Goal: Information Seeking & Learning: Learn about a topic

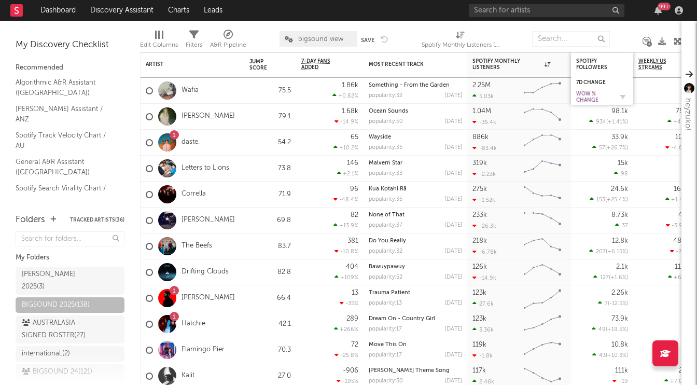
click at [587, 93] on div "WoW % Change" at bounding box center [594, 97] width 36 height 12
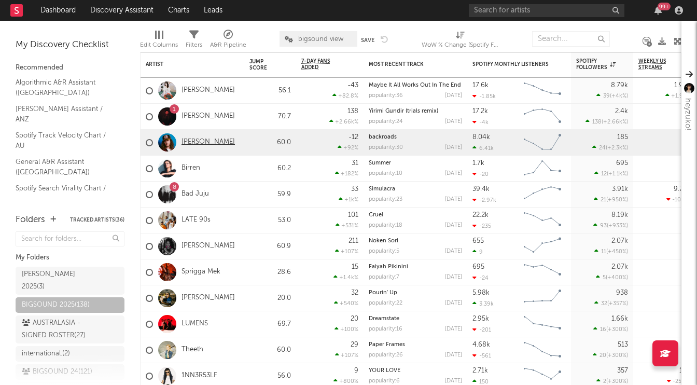
click at [195, 143] on link "Jet Walker" at bounding box center [207, 142] width 53 height 9
click at [198, 117] on link "Fred Leone" at bounding box center [207, 116] width 53 height 9
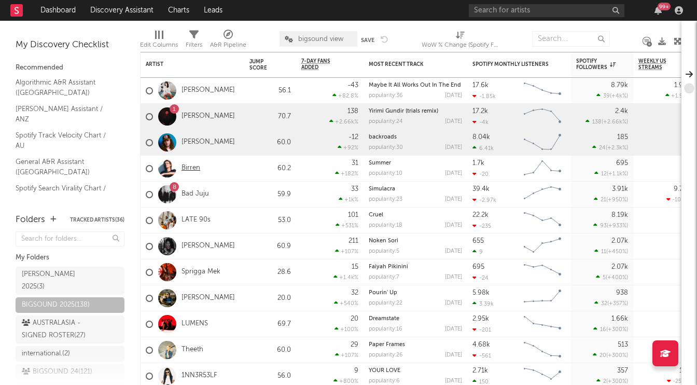
click at [189, 167] on link "Birren" at bounding box center [190, 168] width 19 height 9
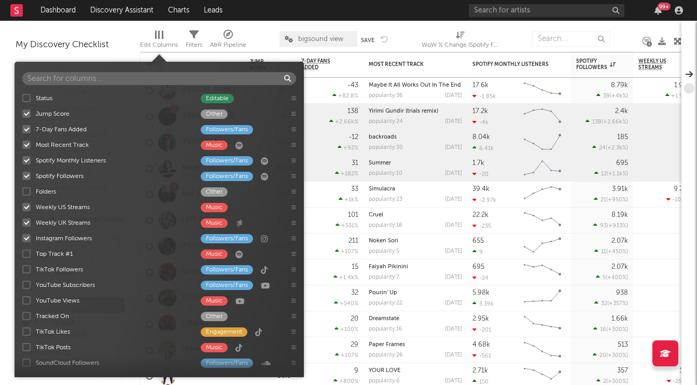
click at [166, 34] on span "Edit Columns" at bounding box center [159, 41] width 38 height 21
type input "o"
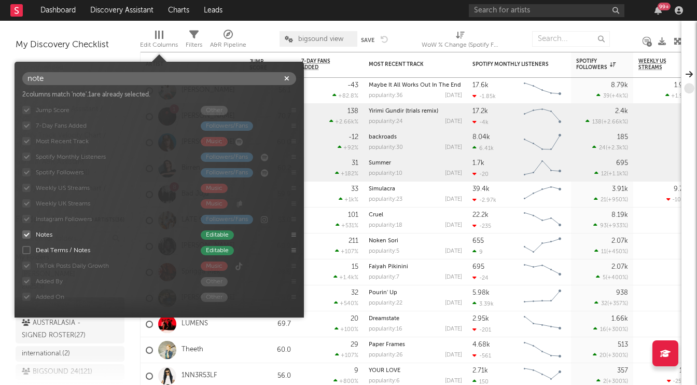
type input "note"
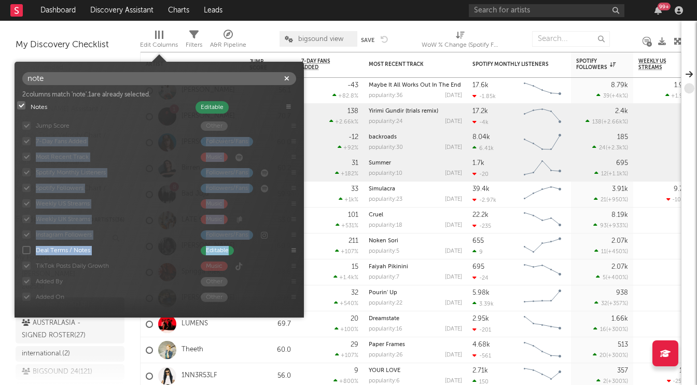
drag, startPoint x: 294, startPoint y: 233, endPoint x: 289, endPoint y: 105, distance: 128.7
click at [289, 105] on div "Jump Score Other 7-Day Fans Added Followers/Fans Most Recent Track Music Spotif…" at bounding box center [159, 205] width 289 height 207
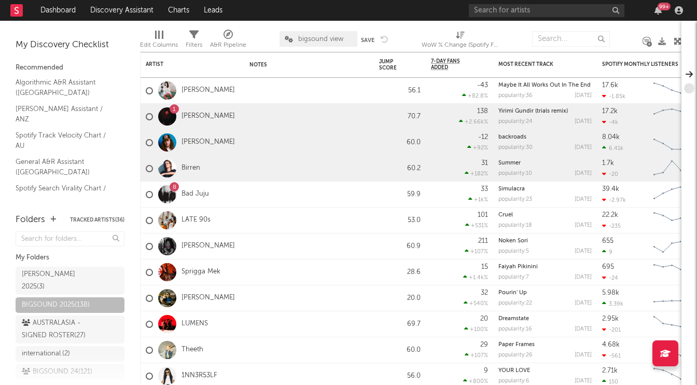
click at [409, 24] on div "Edit Columns Filters A&R Pipeline bigsound view Save Save as WoW % Change (Spot…" at bounding box center [410, 36] width 541 height 31
click at [279, 142] on div at bounding box center [309, 142] width 130 height 25
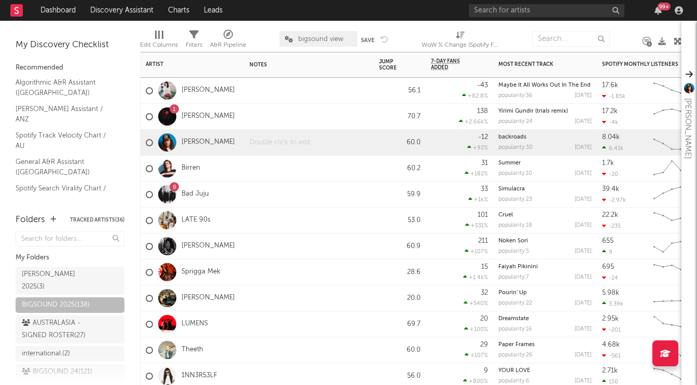
click at [279, 142] on div at bounding box center [309, 142] width 130 height 25
click at [266, 145] on div at bounding box center [309, 142] width 130 height 25
click at [270, 110] on div at bounding box center [309, 116] width 130 height 25
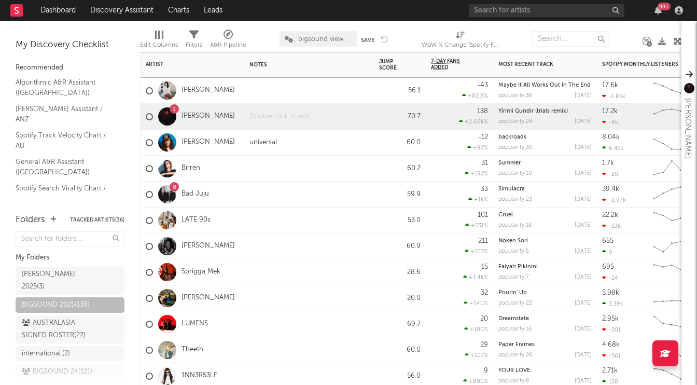
click at [270, 110] on div at bounding box center [309, 116] width 130 height 25
click at [331, 92] on div at bounding box center [309, 90] width 130 height 25
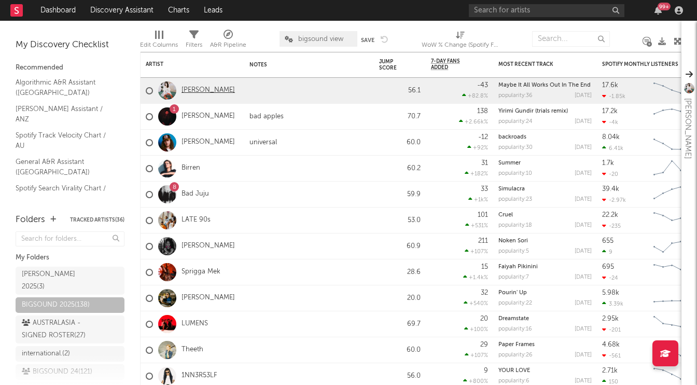
click at [197, 89] on link "Mariae Cassandra" at bounding box center [207, 90] width 53 height 9
click at [197, 195] on link "Bad Juju" at bounding box center [194, 194] width 27 height 9
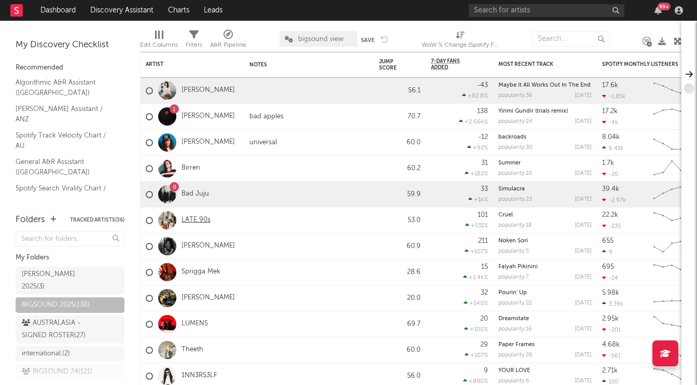
click at [197, 221] on link "LATE 90s" at bounding box center [195, 220] width 29 height 9
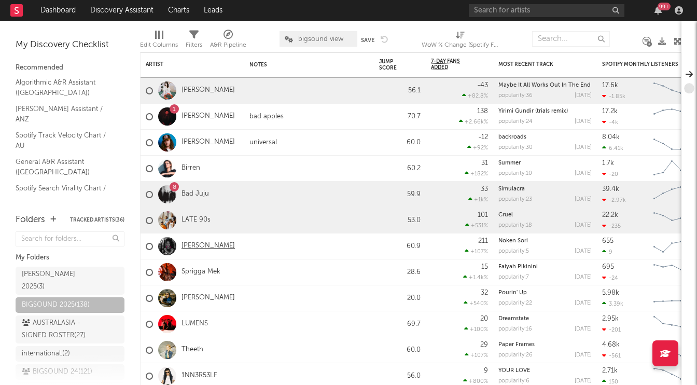
click at [202, 243] on link "Mereani Masani" at bounding box center [207, 246] width 53 height 9
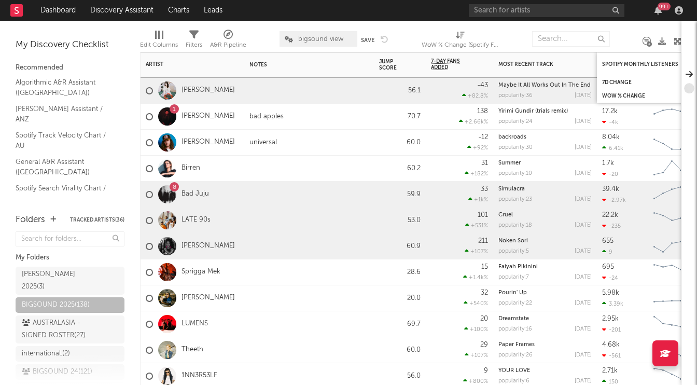
click at [619, 67] on div "Spotify Monthly Listeners" at bounding box center [648, 64] width 93 height 20
click at [619, 65] on div "Spotify Monthly Listeners" at bounding box center [641, 64] width 78 height 6
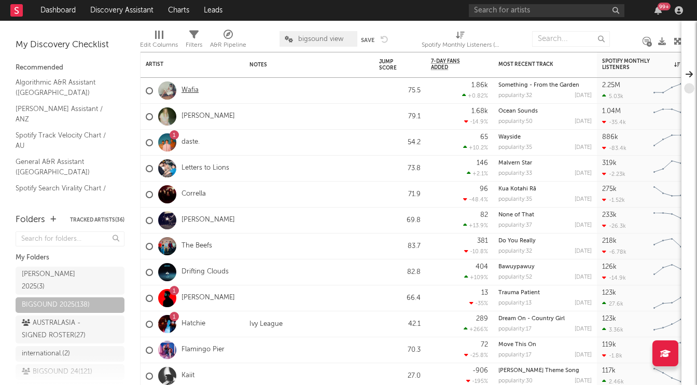
click at [187, 91] on link "Wafia" at bounding box center [189, 90] width 17 height 9
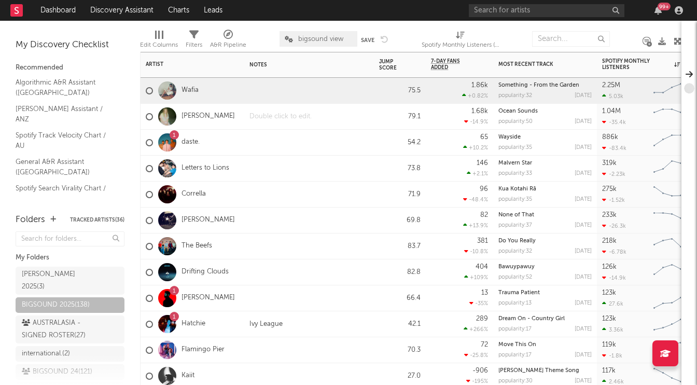
click at [275, 116] on div "To enrich screen reader interactions, please activate Accessibility in Grammarl…" at bounding box center [309, 116] width 130 height 25
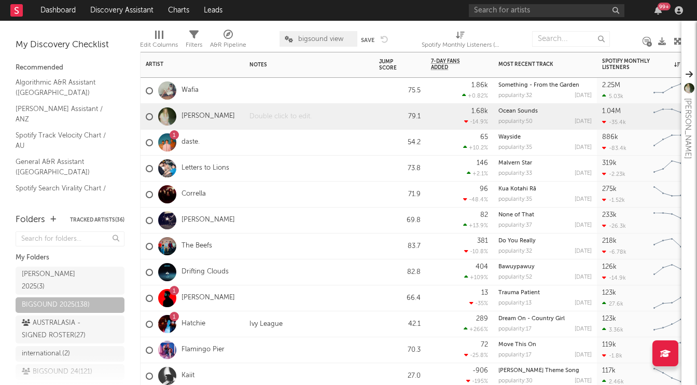
click at [275, 116] on div "To enrich screen reader interactions, please activate Accessibility in Grammarl…" at bounding box center [309, 116] width 130 height 25
click at [208, 171] on link "Letters to Lions" at bounding box center [205, 168] width 48 height 9
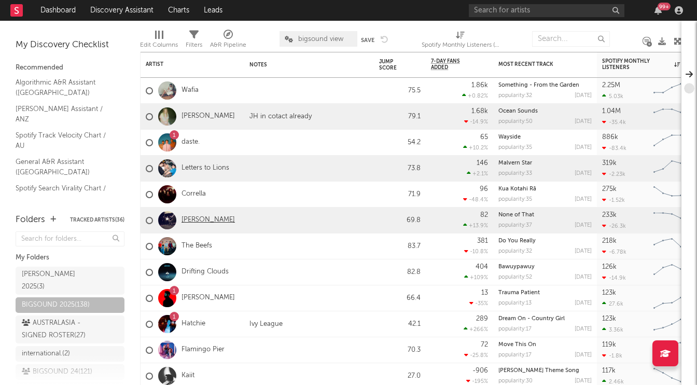
click at [204, 217] on link "Mel Blue" at bounding box center [207, 220] width 53 height 9
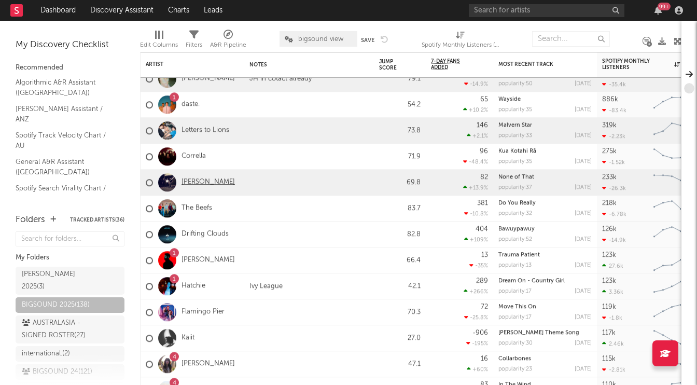
click at [199, 184] on link "Mel Blue" at bounding box center [207, 182] width 53 height 9
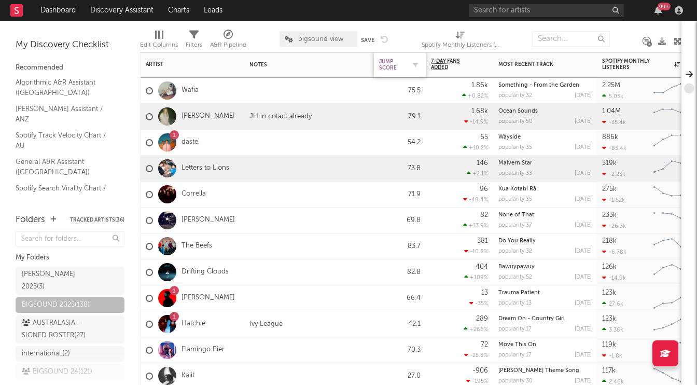
click at [391, 64] on div "Jump Score" at bounding box center [392, 65] width 26 height 12
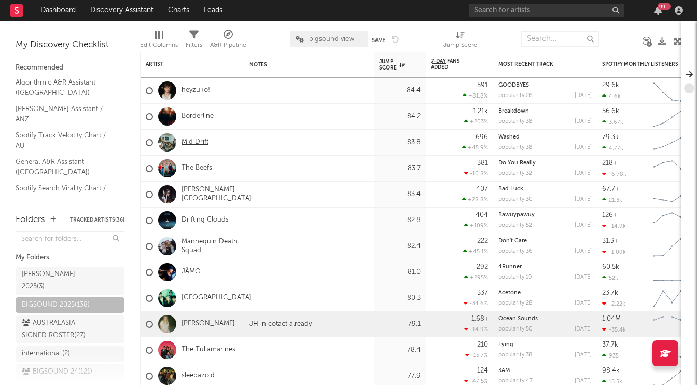
click at [194, 140] on link "Mid Drift" at bounding box center [194, 142] width 27 height 9
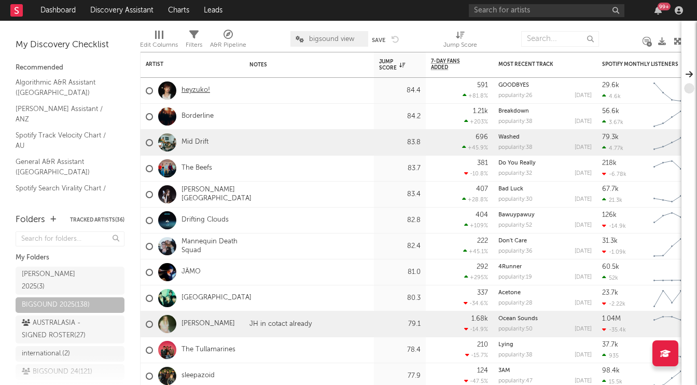
click at [205, 91] on link "heyzuko!" at bounding box center [195, 90] width 29 height 9
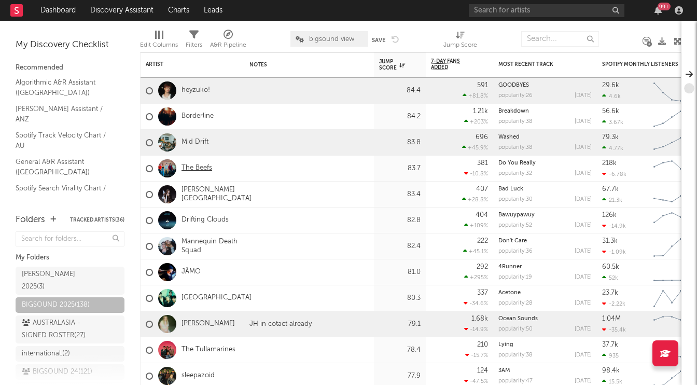
click at [202, 170] on link "The Beefs" at bounding box center [196, 168] width 31 height 9
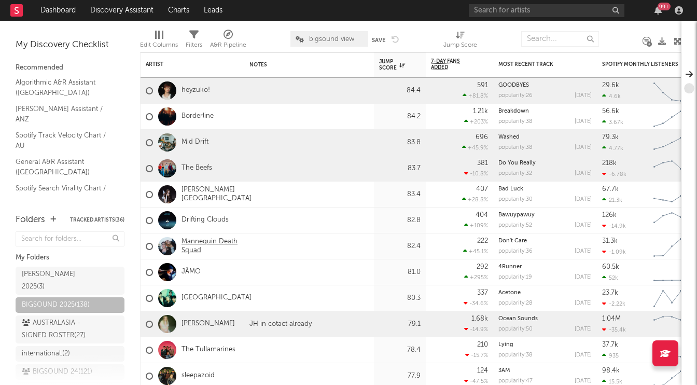
click at [203, 240] on link "Mannequin Death Squad" at bounding box center [210, 246] width 58 height 18
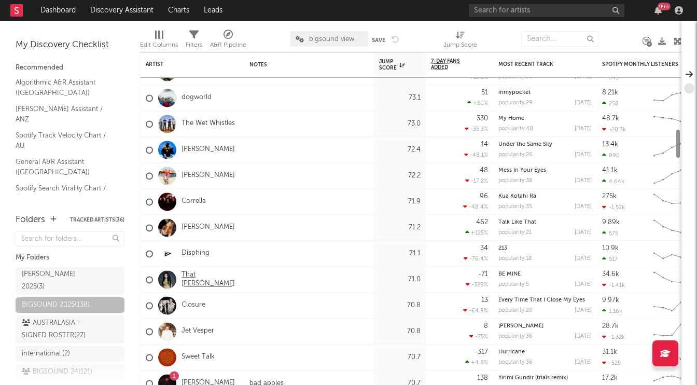
click at [204, 278] on link "That Gurl Bella" at bounding box center [210, 280] width 58 height 18
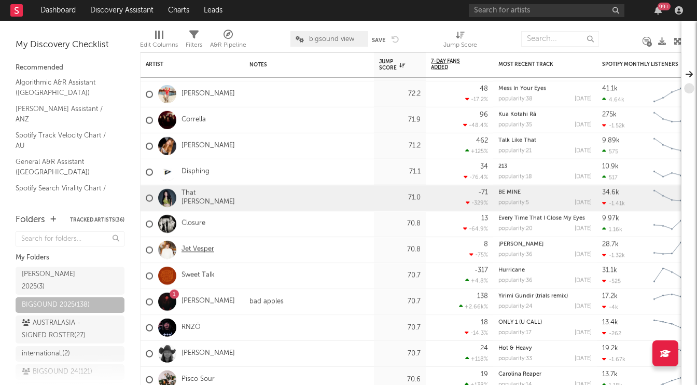
click at [202, 252] on link "Jet Vesper" at bounding box center [197, 249] width 33 height 9
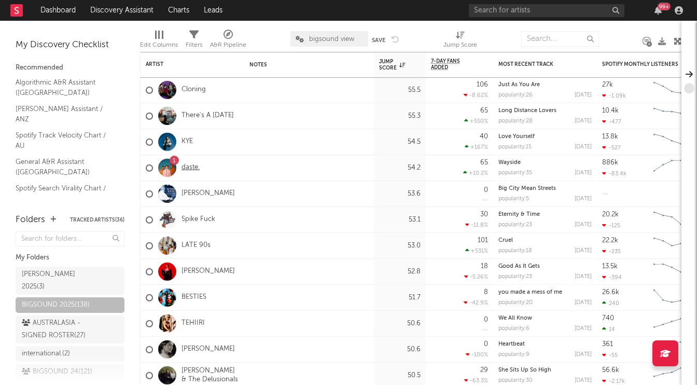
click at [192, 169] on link "daste." at bounding box center [190, 167] width 18 height 9
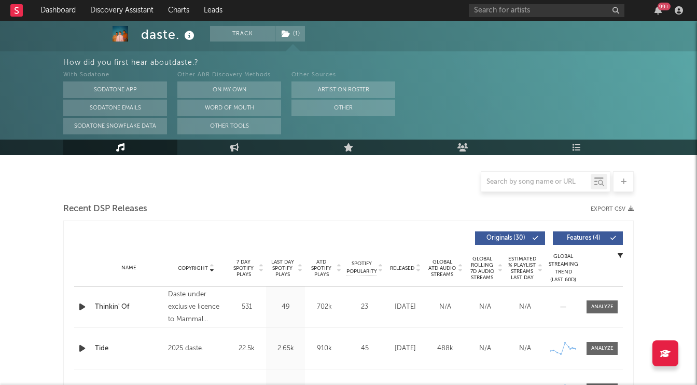
select select "6m"
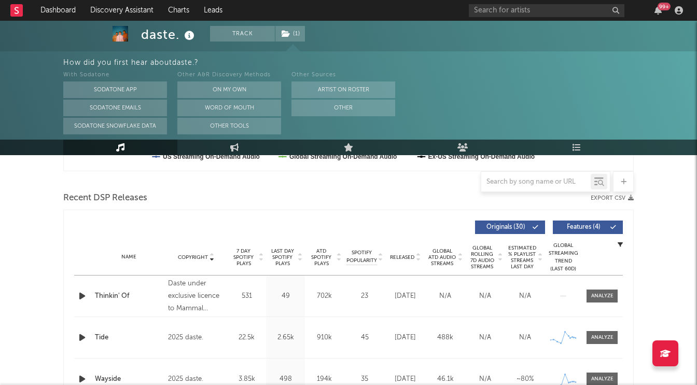
scroll to position [338, 0]
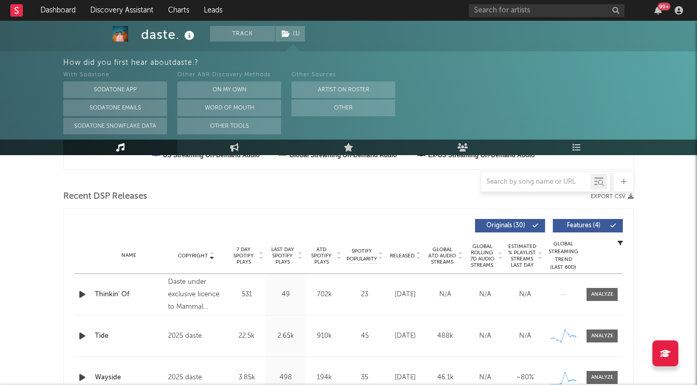
click at [195, 256] on span "Copyright" at bounding box center [193, 256] width 30 height 6
click at [77, 291] on icon "button" at bounding box center [82, 294] width 11 height 13
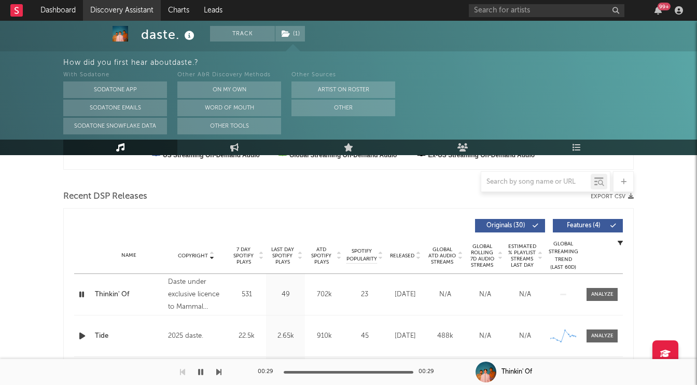
click at [129, 12] on link "Discovery Assistant" at bounding box center [122, 10] width 78 height 21
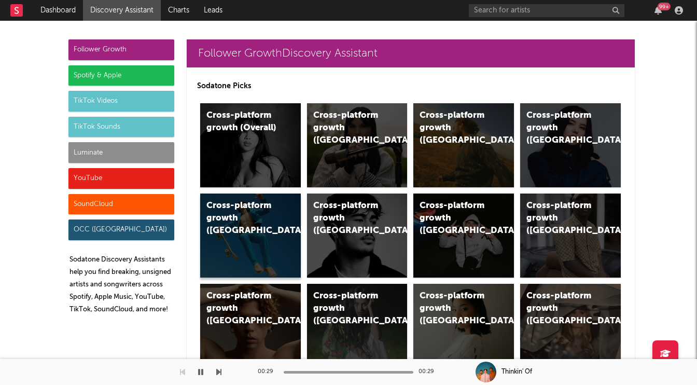
click at [239, 225] on div "Cross-platform growth (Australia)" at bounding box center [241, 218] width 71 height 37
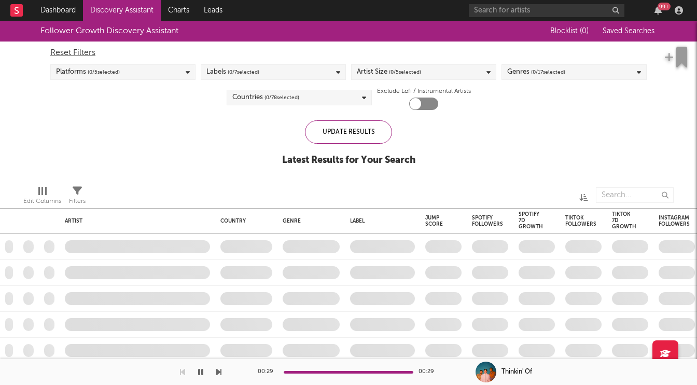
checkbox input "true"
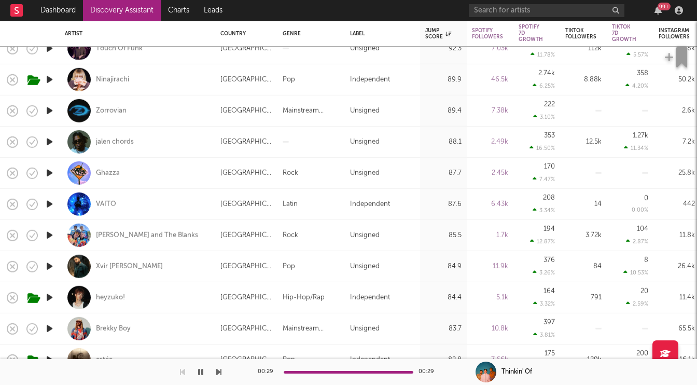
click at [49, 235] on icon "button" at bounding box center [49, 235] width 11 height 13
click at [49, 235] on icon "button" at bounding box center [49, 235] width 10 height 13
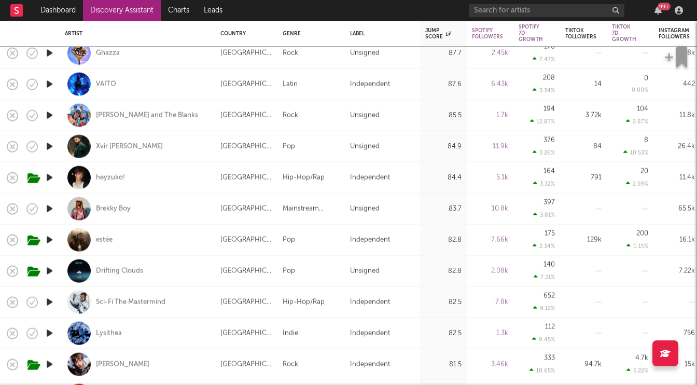
click at [49, 242] on icon "button" at bounding box center [49, 239] width 11 height 13
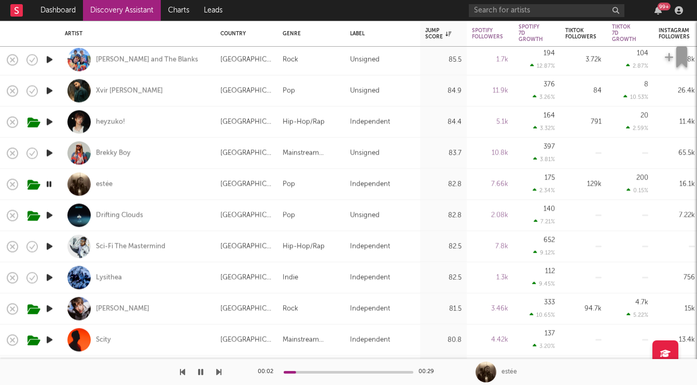
click at [46, 309] on icon "button" at bounding box center [49, 308] width 11 height 13
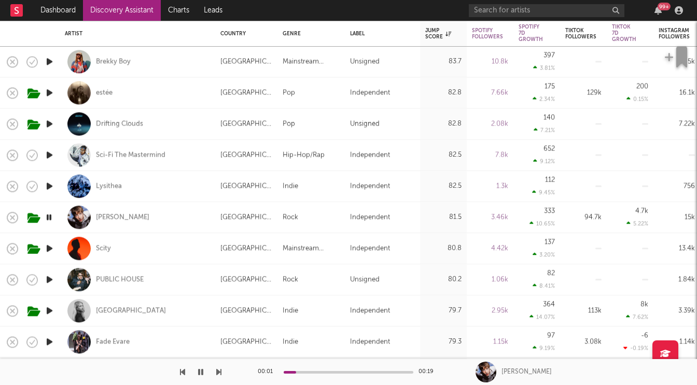
click at [51, 249] on icon "button" at bounding box center [49, 248] width 11 height 13
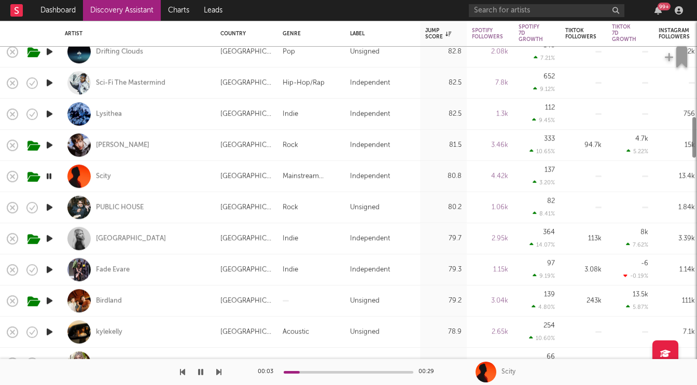
click at [48, 237] on icon "button" at bounding box center [49, 238] width 11 height 13
click at [47, 240] on icon "button" at bounding box center [49, 238] width 10 height 13
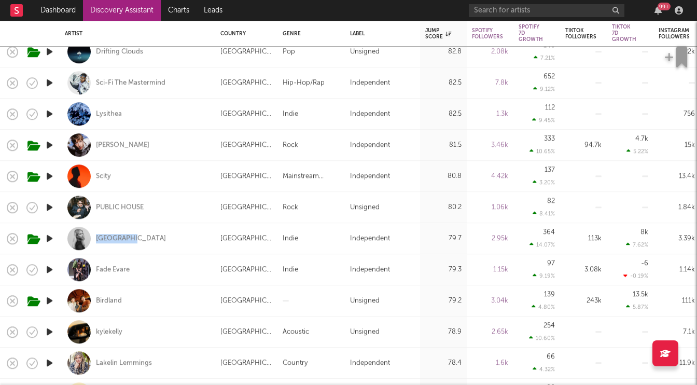
click at [51, 298] on icon "button" at bounding box center [49, 300] width 11 height 13
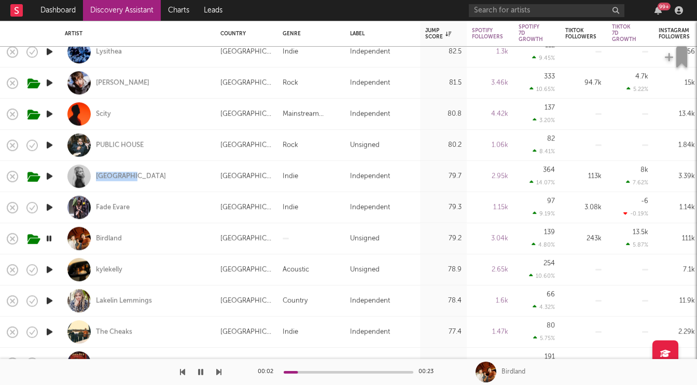
click at [48, 270] on icon "button" at bounding box center [49, 269] width 11 height 13
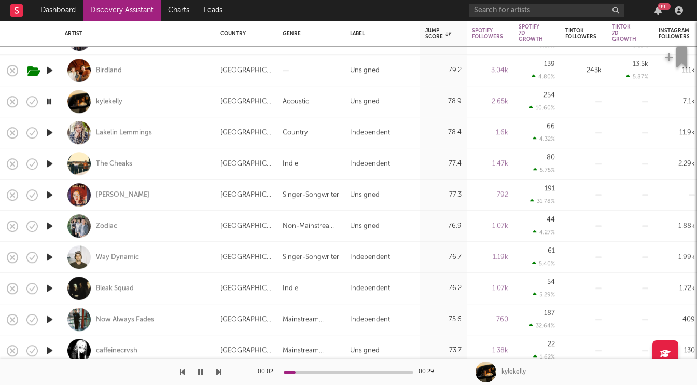
click at [50, 257] on icon "button" at bounding box center [49, 256] width 11 height 13
click at [52, 230] on icon "button" at bounding box center [49, 225] width 11 height 13
click at [48, 195] on icon "button" at bounding box center [49, 194] width 11 height 13
click at [49, 166] on icon "button" at bounding box center [49, 163] width 11 height 13
click at [50, 163] on icon "button" at bounding box center [49, 163] width 10 height 13
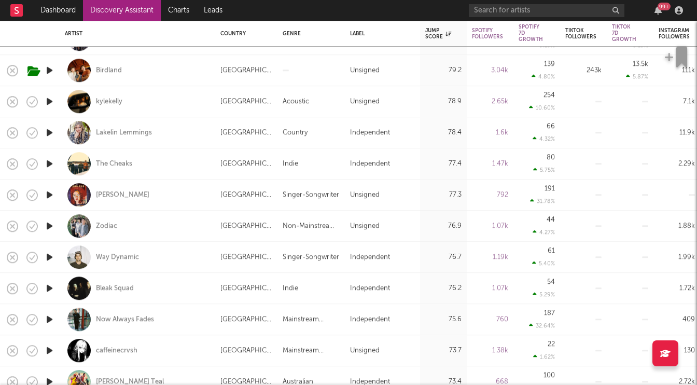
click at [46, 103] on icon "button" at bounding box center [49, 101] width 11 height 13
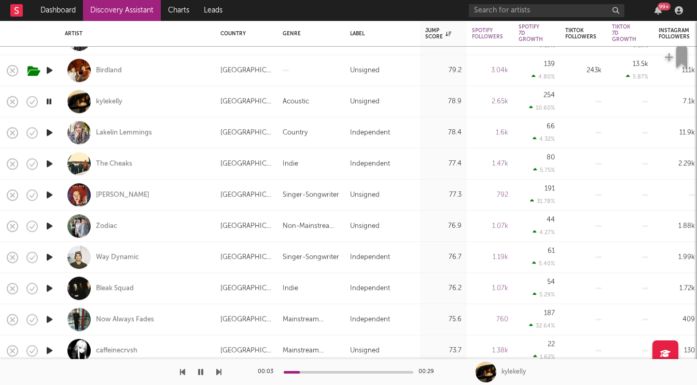
click at [46, 103] on icon "button" at bounding box center [49, 101] width 10 height 13
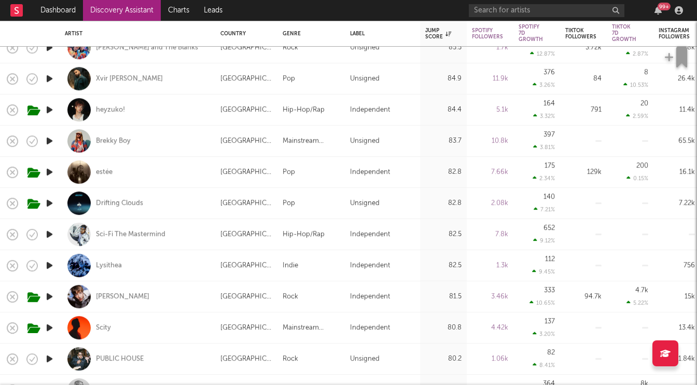
click at [54, 140] on icon "button" at bounding box center [49, 140] width 11 height 13
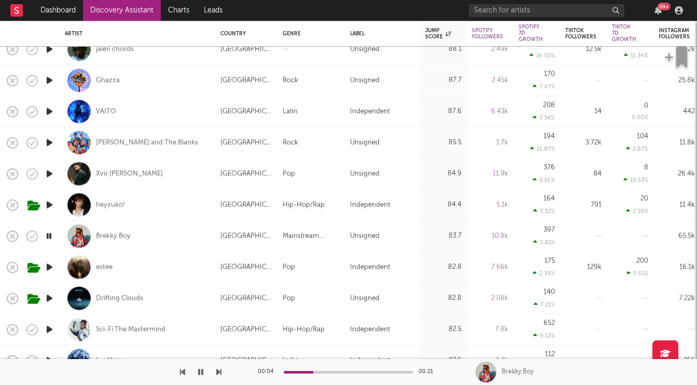
click at [50, 174] on icon "button" at bounding box center [49, 173] width 11 height 13
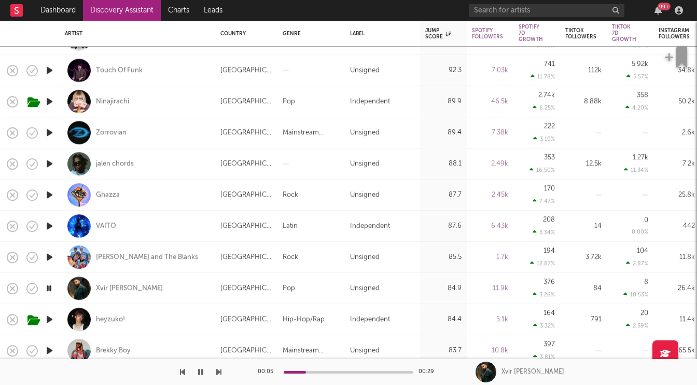
click at [50, 104] on icon "button" at bounding box center [49, 101] width 11 height 13
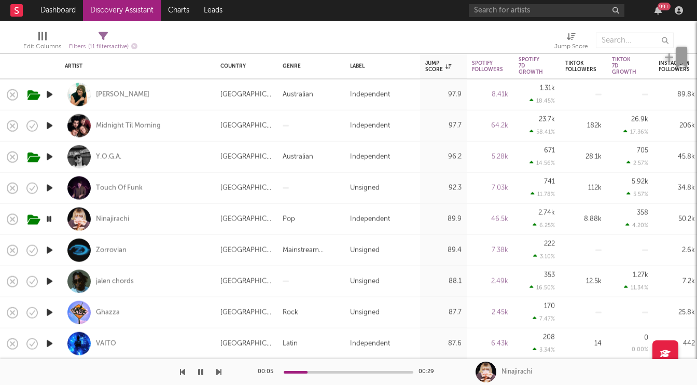
click at [50, 125] on icon "button" at bounding box center [49, 125] width 11 height 13
click at [204, 372] on button "button" at bounding box center [200, 372] width 10 height 26
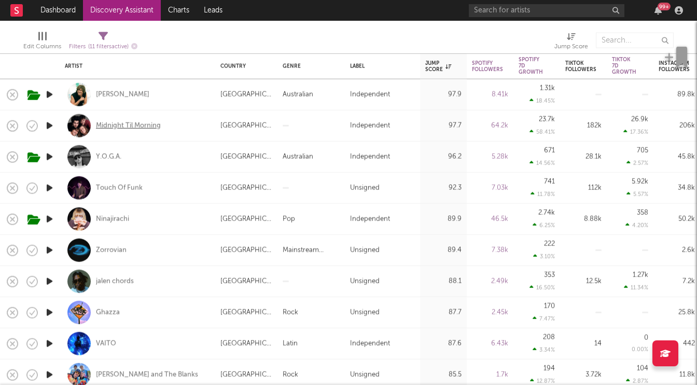
click at [113, 122] on div "Midnight Til Morning" at bounding box center [128, 125] width 65 height 9
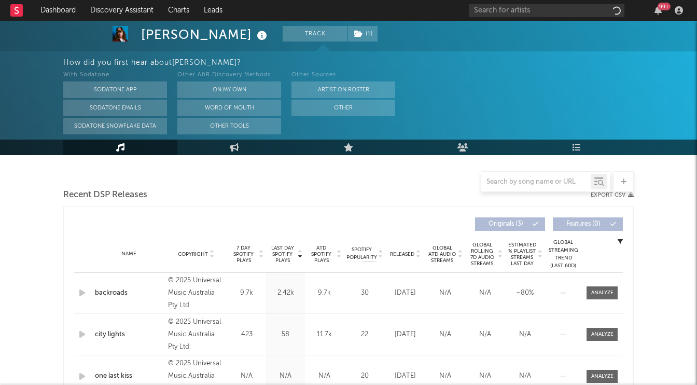
scroll to position [259, 0]
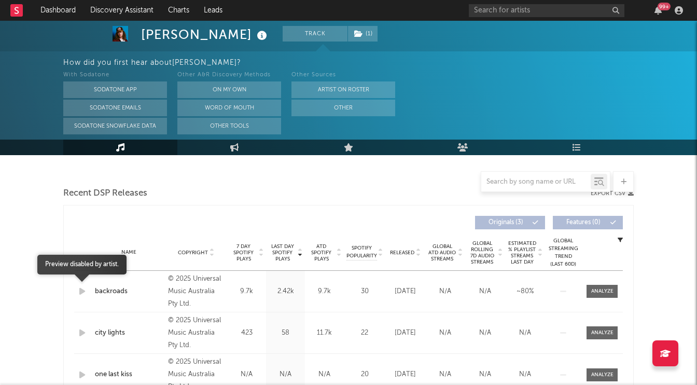
click at [82, 289] on icon "button" at bounding box center [82, 291] width 11 height 13
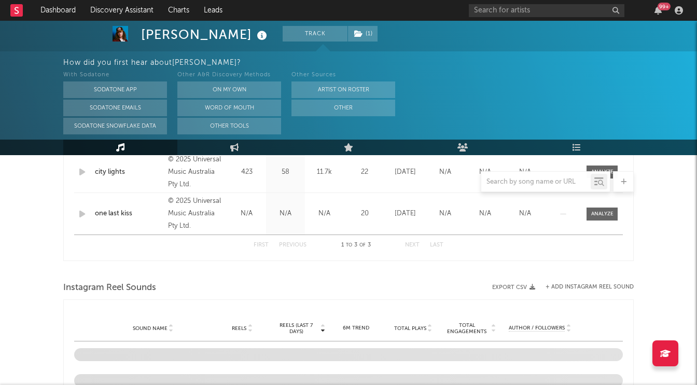
scroll to position [421, 0]
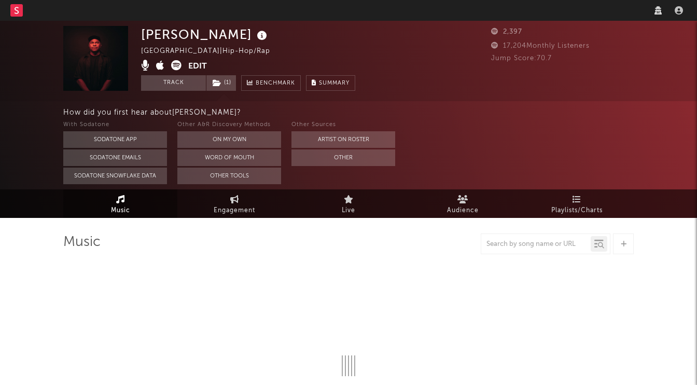
select select "1w"
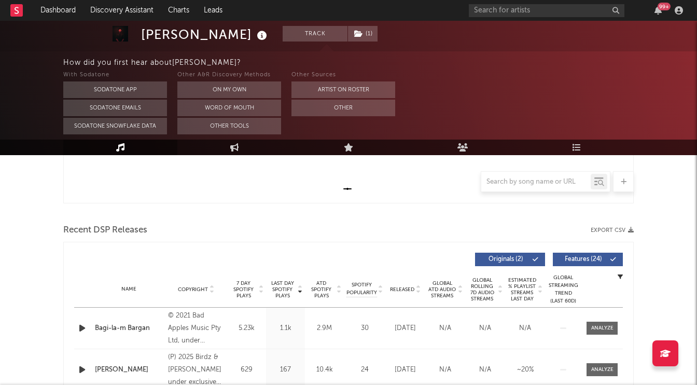
scroll to position [333, 0]
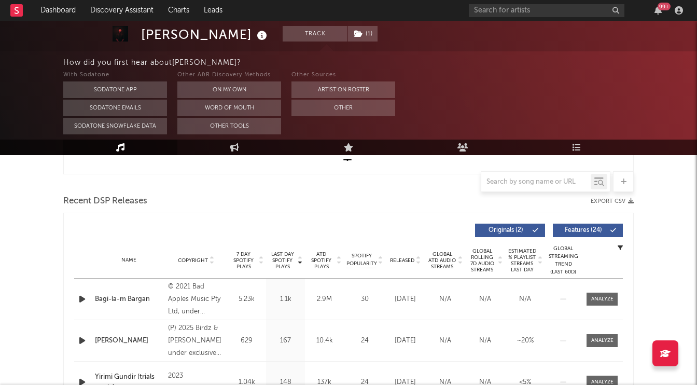
click at [80, 299] on icon "button" at bounding box center [82, 298] width 11 height 13
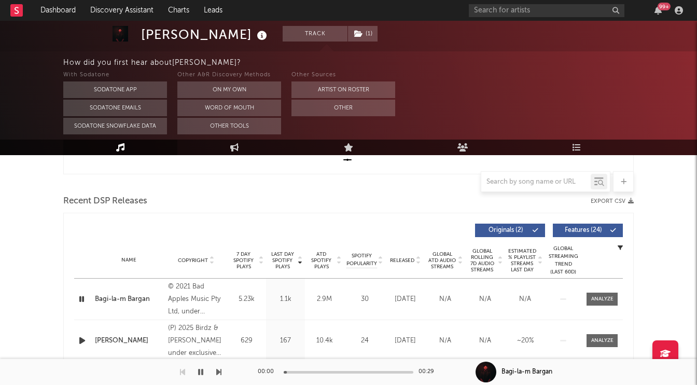
click at [80, 299] on icon "button" at bounding box center [82, 298] width 10 height 13
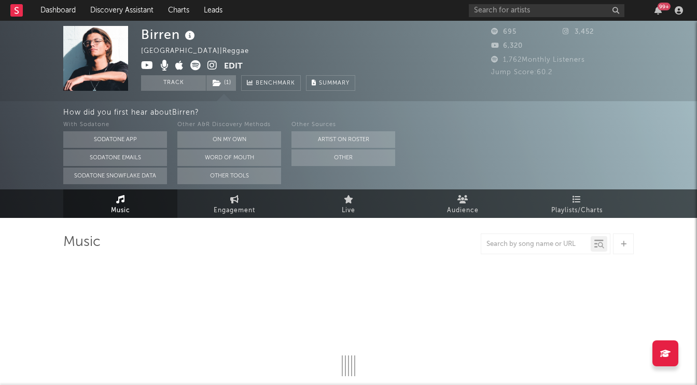
select select "1w"
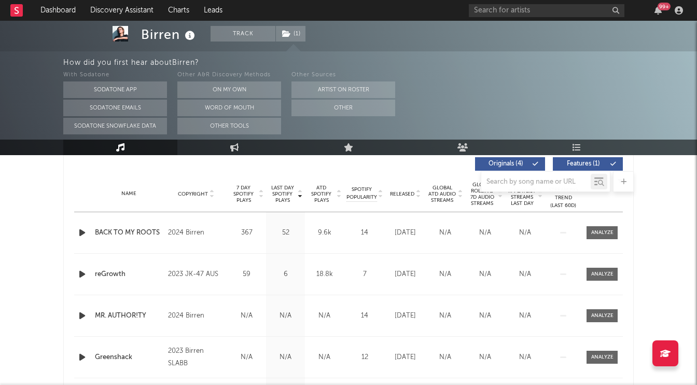
scroll to position [400, 0]
click at [188, 193] on span "Copyright" at bounding box center [193, 193] width 30 height 6
click at [79, 230] on icon "button" at bounding box center [82, 232] width 11 height 13
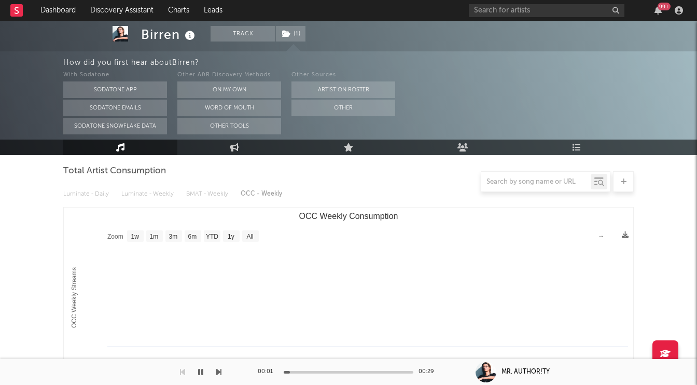
scroll to position [0, 0]
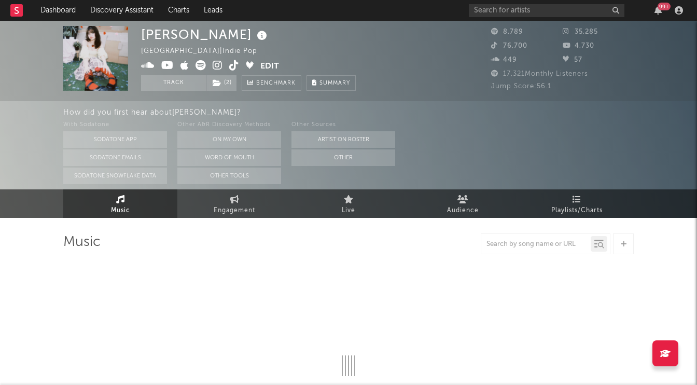
select select "1w"
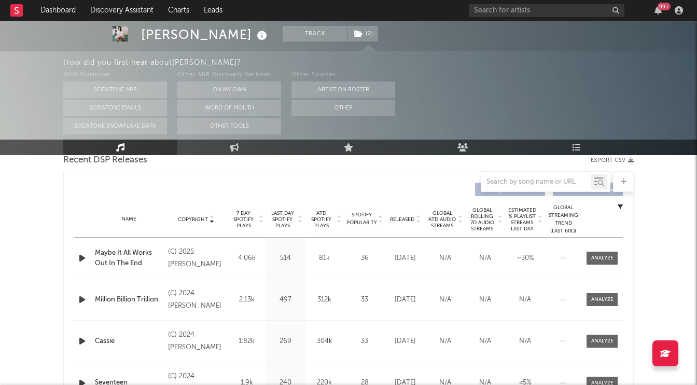
scroll to position [414, 0]
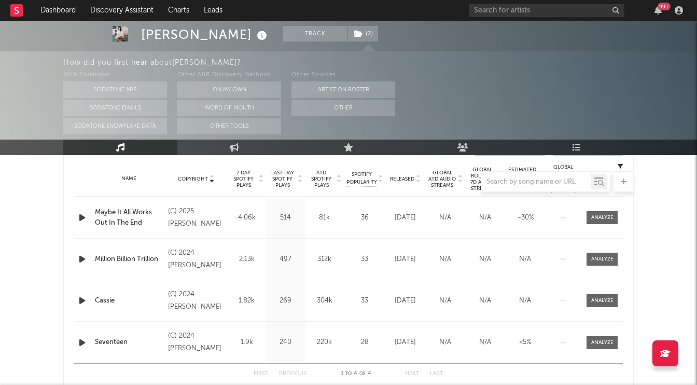
click at [81, 218] on icon "button" at bounding box center [82, 217] width 11 height 13
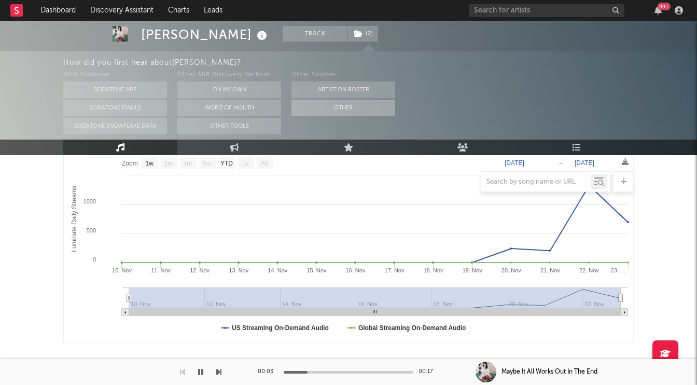
scroll to position [90, 0]
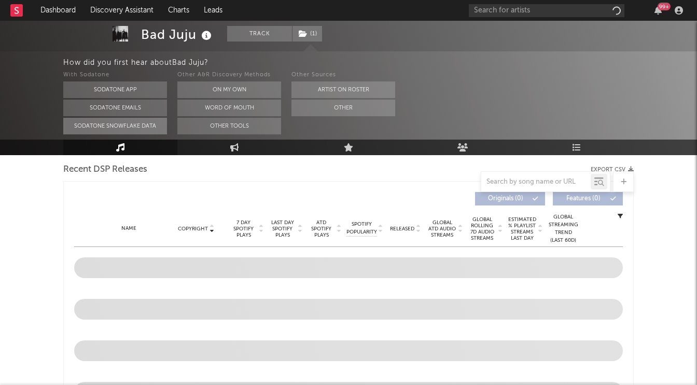
select select "1w"
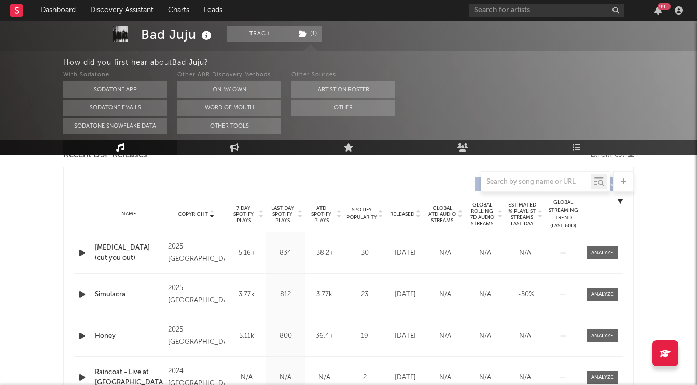
scroll to position [394, 0]
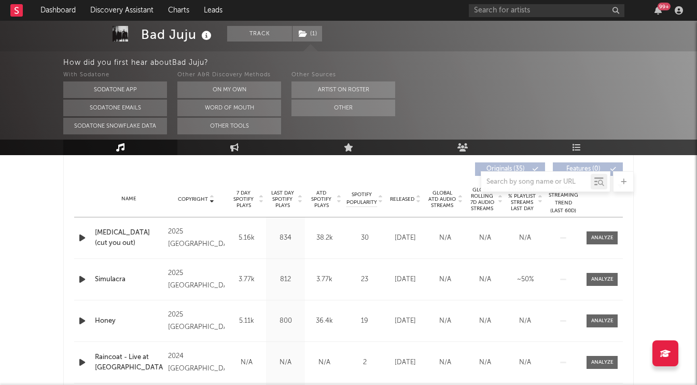
click at [82, 241] on icon "button" at bounding box center [82, 237] width 11 height 13
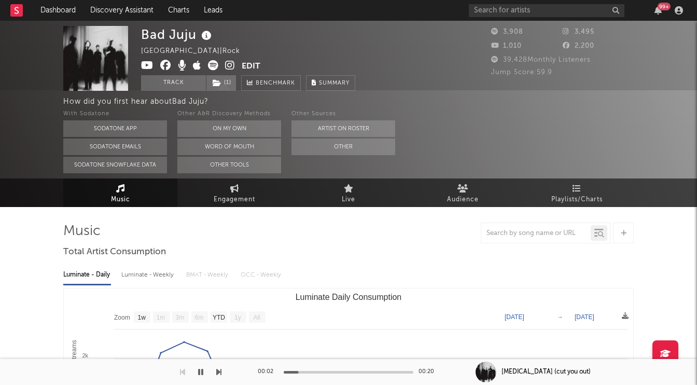
scroll to position [0, 0]
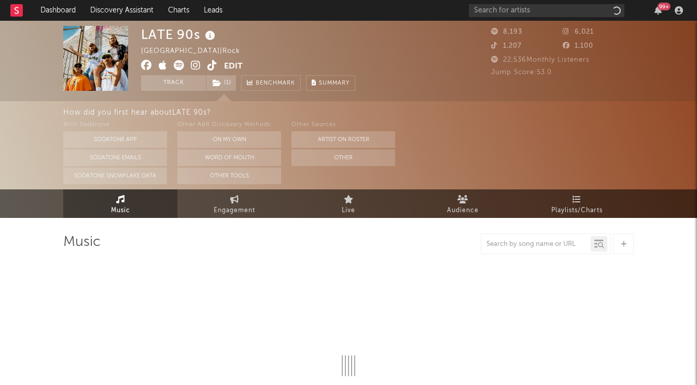
select select "6m"
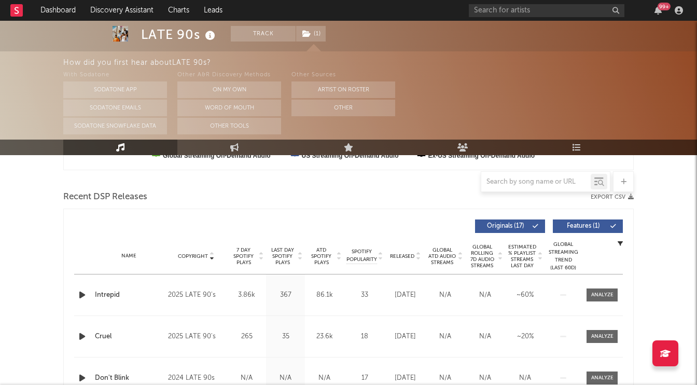
scroll to position [394, 0]
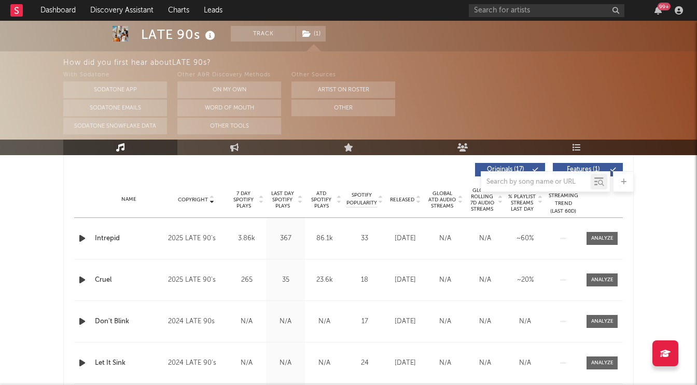
click at [80, 242] on icon "button" at bounding box center [82, 238] width 11 height 13
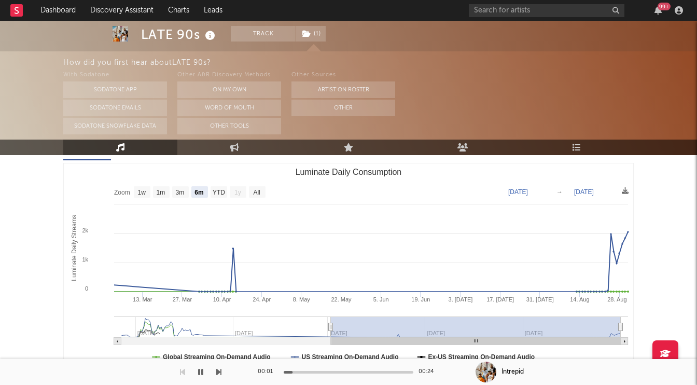
scroll to position [6, 0]
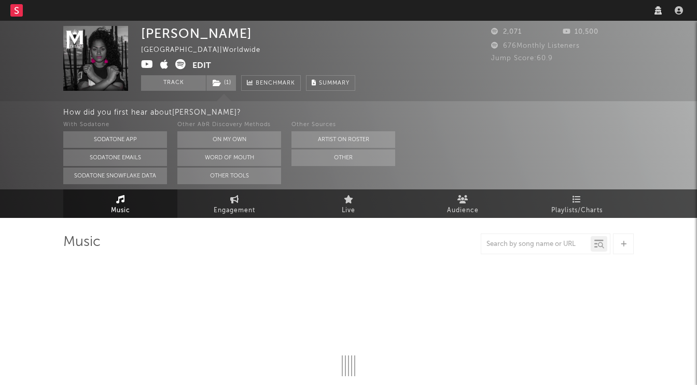
select select "1w"
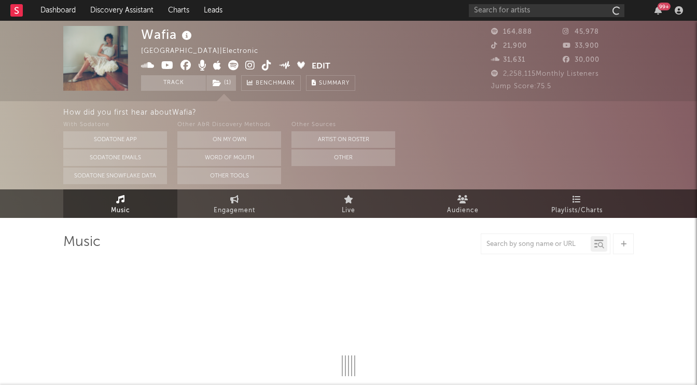
select select "6m"
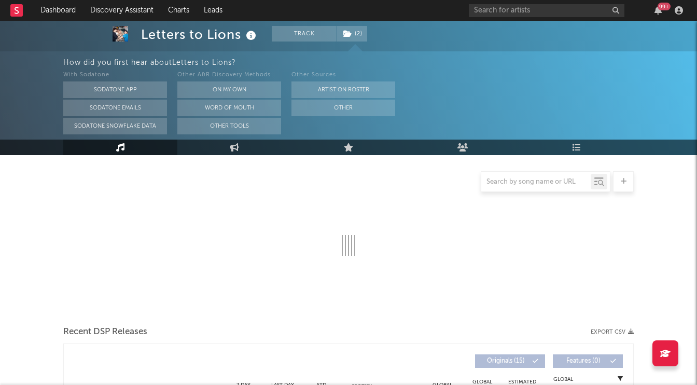
select select "6m"
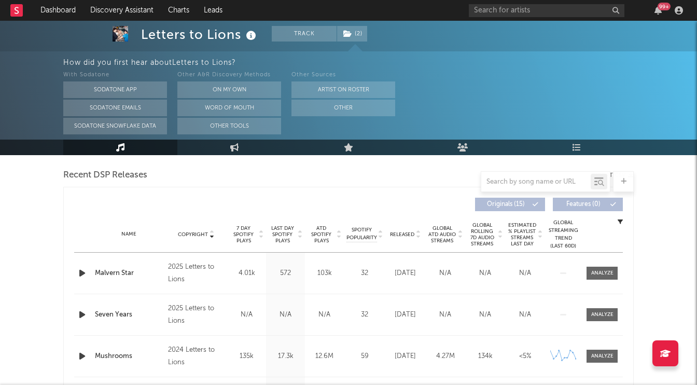
scroll to position [359, 0]
click at [81, 272] on icon "button" at bounding box center [82, 272] width 11 height 13
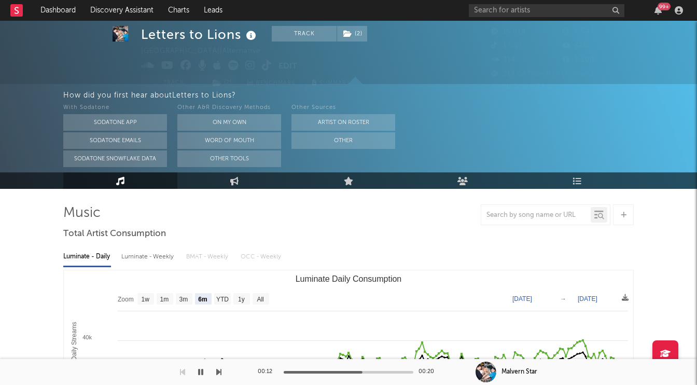
scroll to position [0, 0]
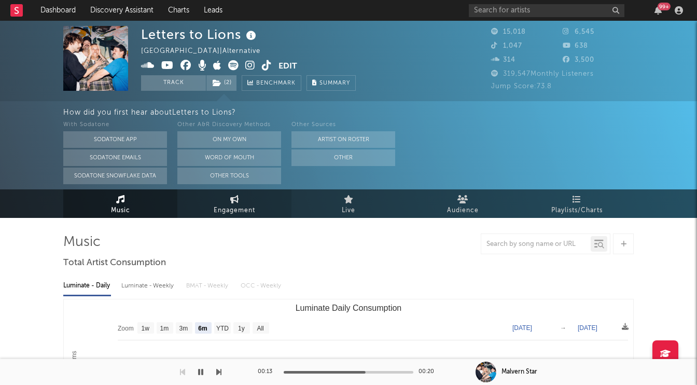
click at [245, 205] on span "Engagement" at bounding box center [234, 210] width 41 height 12
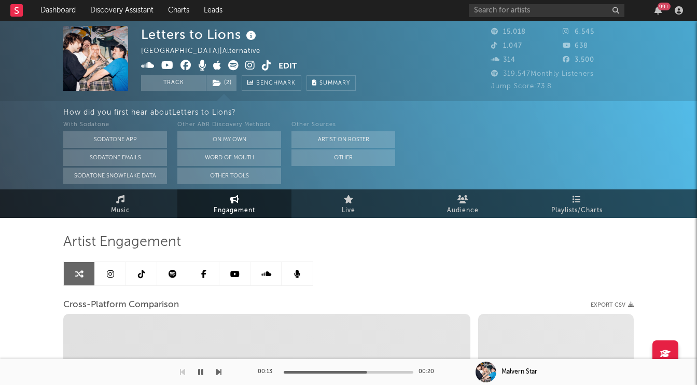
select select "1w"
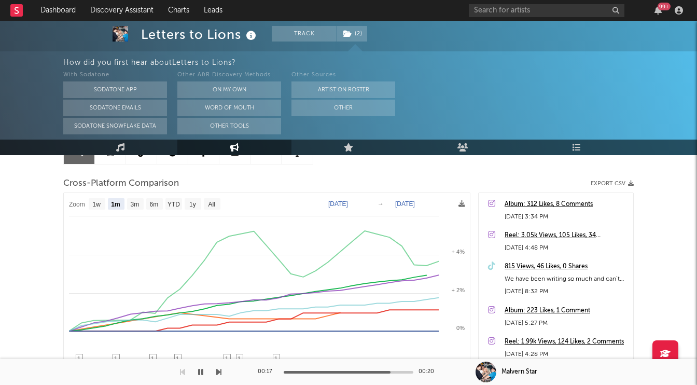
scroll to position [119, 0]
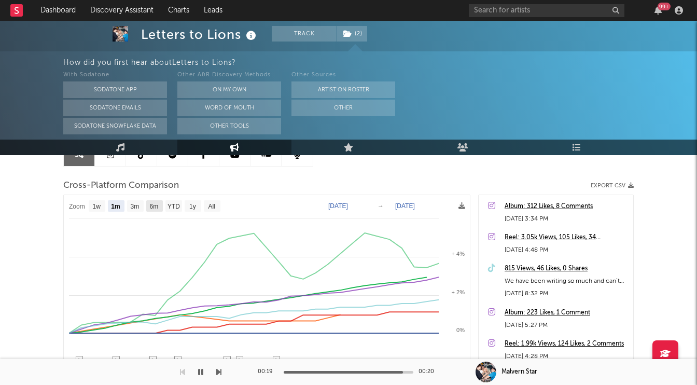
click at [157, 207] on text "6m" at bounding box center [154, 206] width 9 height 7
select select "6m"
type input "2025-02-12"
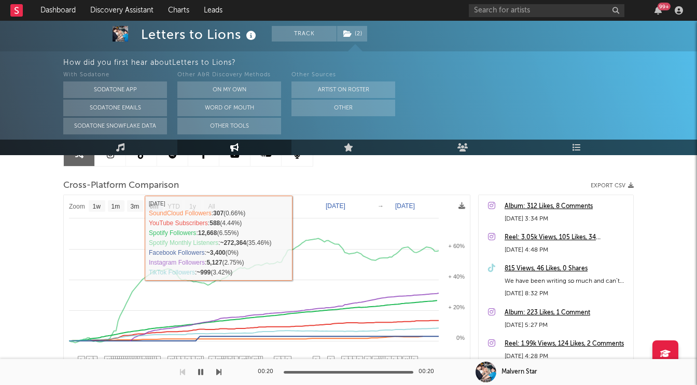
click at [133, 203] on text "3m" at bounding box center [135, 206] width 9 height 7
select select "3m"
type input "2025-05-12"
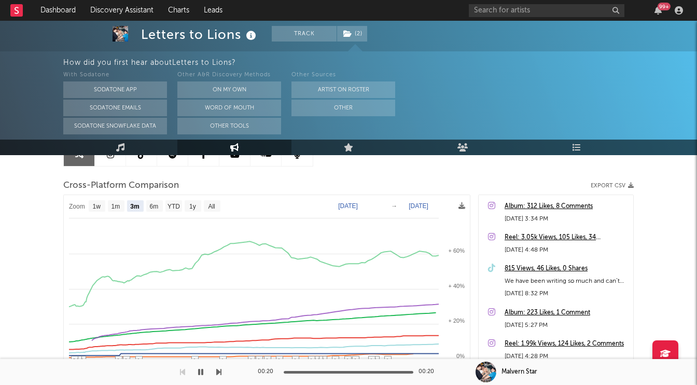
select select "3m"
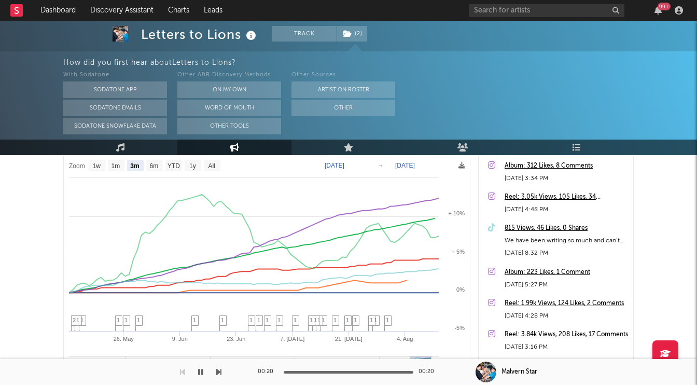
scroll to position [129, 0]
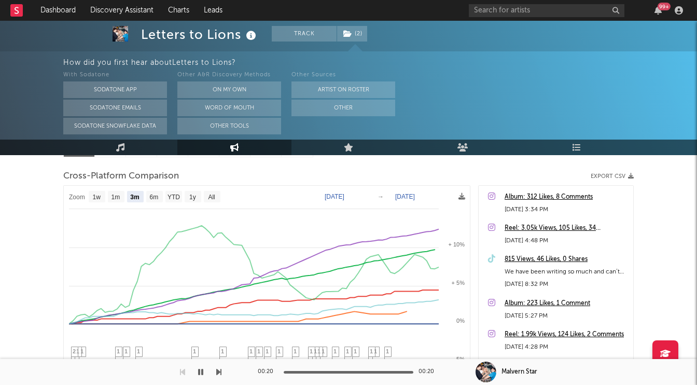
click at [568, 196] on div "Album: 312 Likes, 8 Comments" at bounding box center [566, 197] width 123 height 12
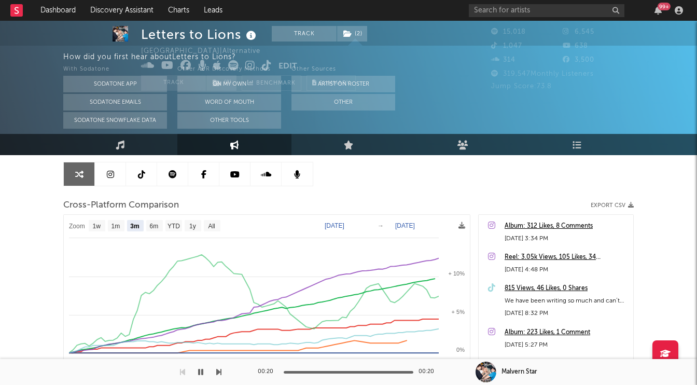
scroll to position [18, 0]
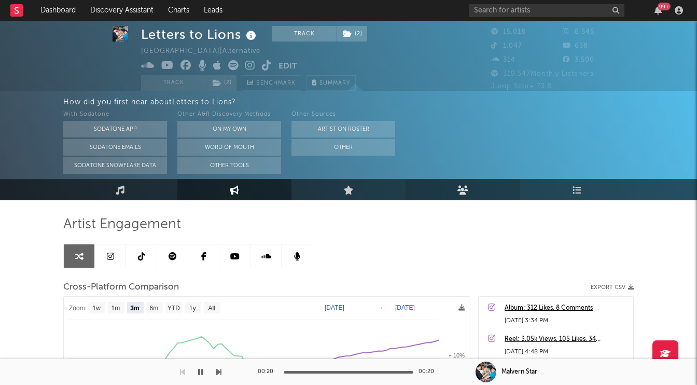
click at [460, 183] on link "Audience" at bounding box center [462, 189] width 114 height 21
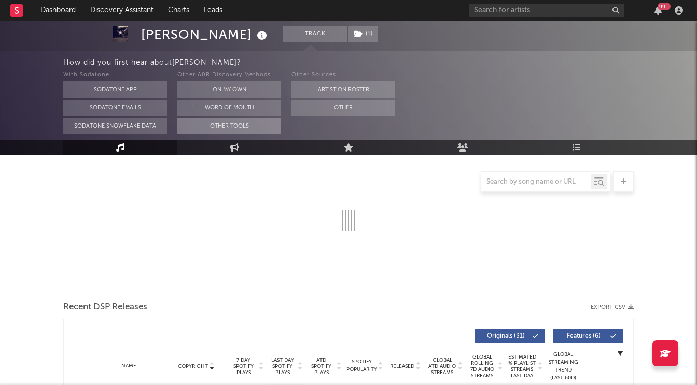
select select "6m"
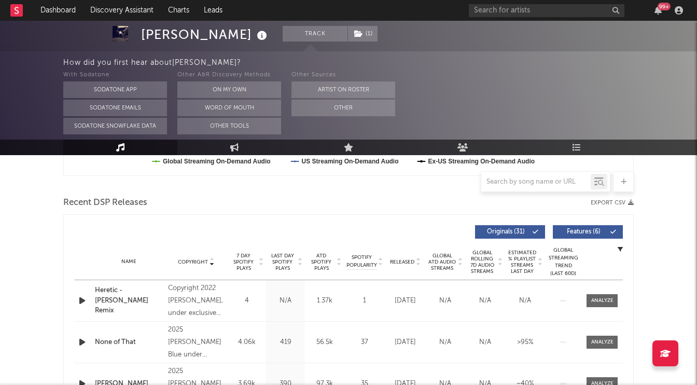
scroll to position [344, 0]
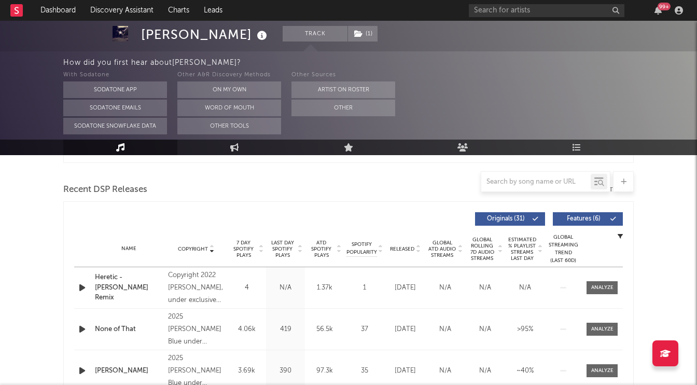
click at [83, 288] on icon "button" at bounding box center [82, 287] width 11 height 13
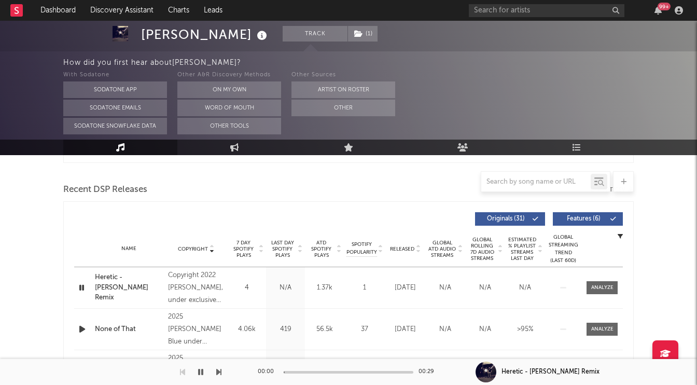
click at [83, 288] on icon "button" at bounding box center [82, 287] width 10 height 13
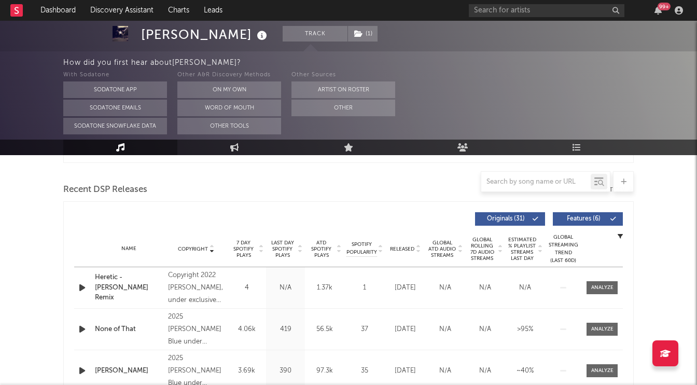
click at [202, 248] on span "Copyright" at bounding box center [193, 249] width 30 height 6
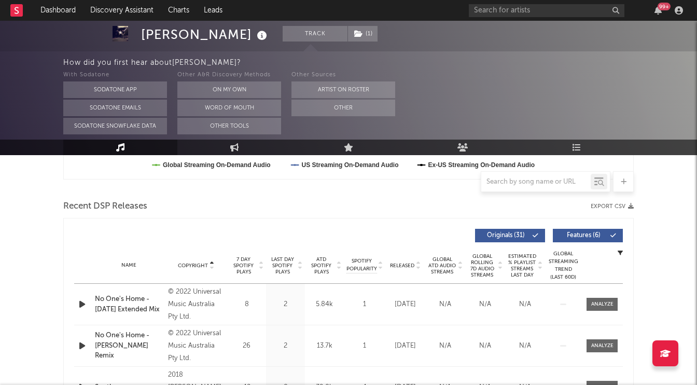
scroll to position [335, 0]
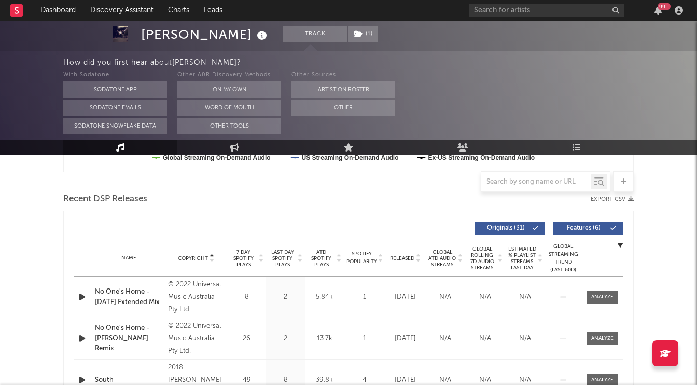
click at [204, 257] on span "Copyright" at bounding box center [193, 258] width 30 height 6
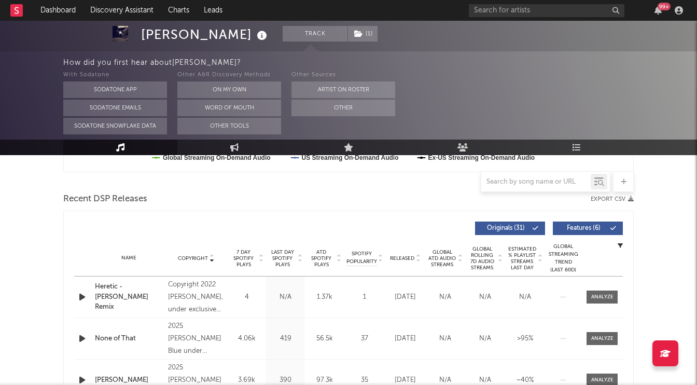
click at [204, 257] on span "Copyright" at bounding box center [193, 258] width 30 height 6
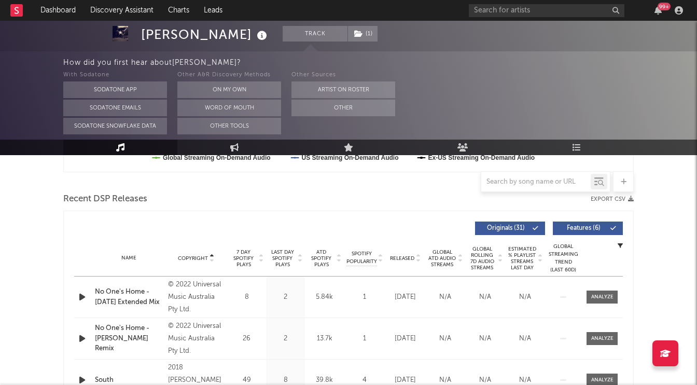
click at [81, 296] on icon "button" at bounding box center [82, 296] width 11 height 13
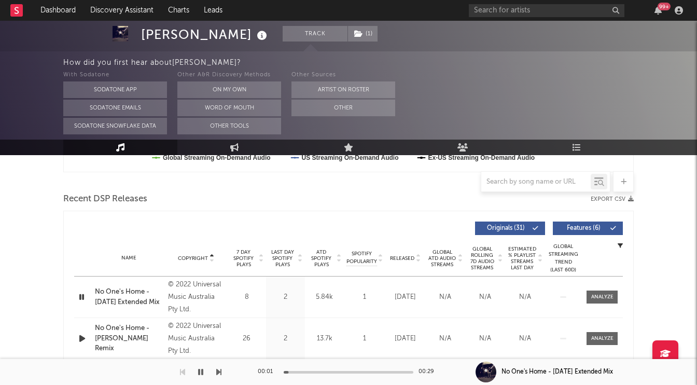
click at [81, 296] on icon "button" at bounding box center [82, 296] width 10 height 13
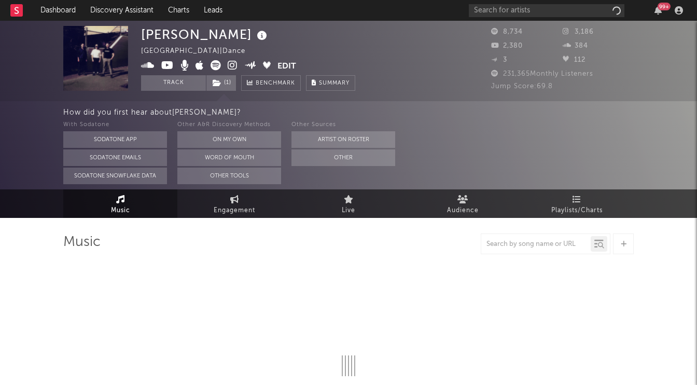
select select "6m"
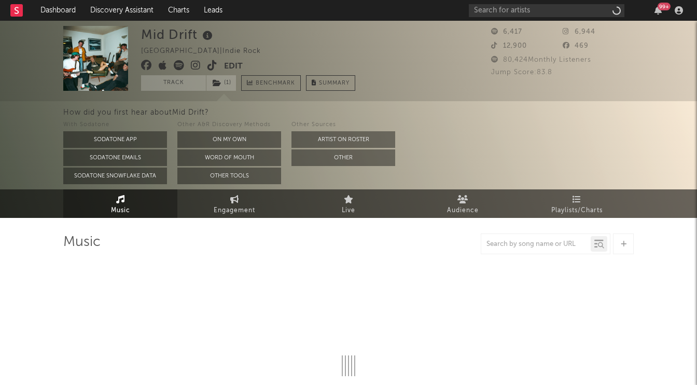
select select "1w"
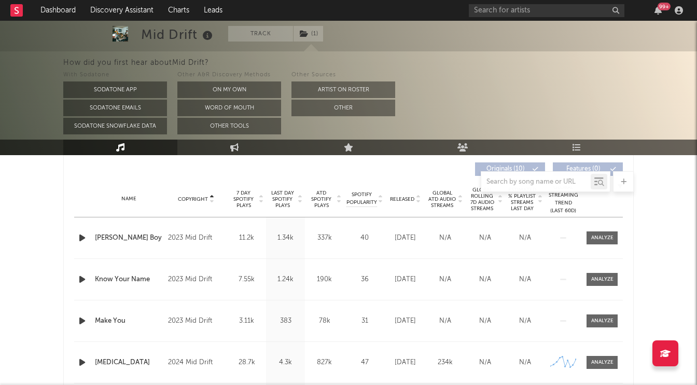
scroll to position [396, 0]
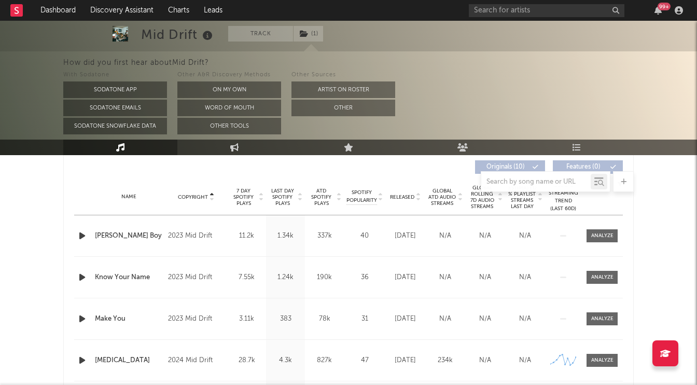
click at [190, 190] on div at bounding box center [348, 181] width 570 height 21
click at [193, 200] on div "Copyright" at bounding box center [196, 197] width 57 height 8
click at [85, 234] on icon "button" at bounding box center [82, 235] width 11 height 13
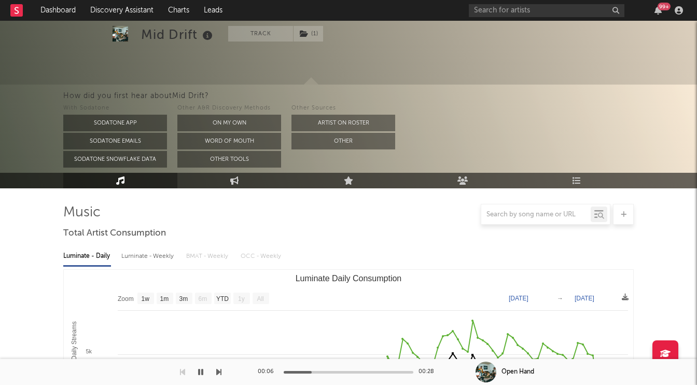
scroll to position [0, 0]
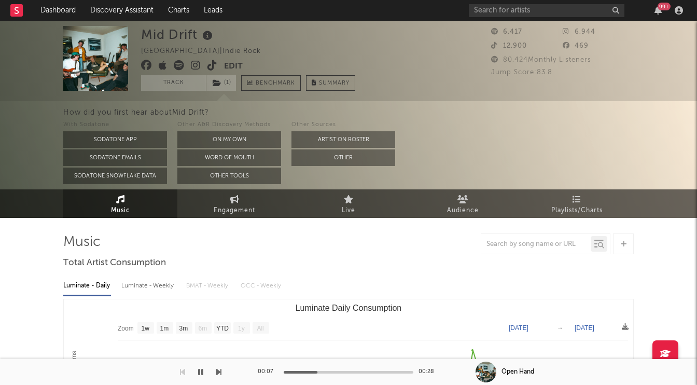
click at [203, 375] on button "button" at bounding box center [200, 372] width 10 height 26
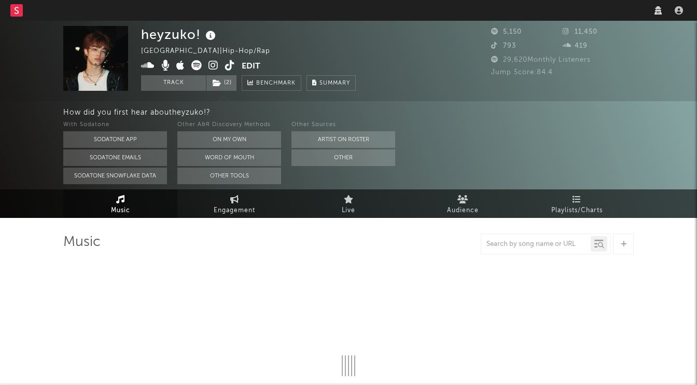
select select "1w"
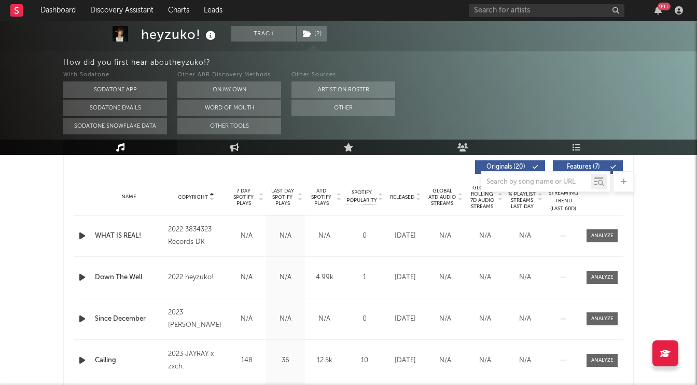
scroll to position [395, 0]
click at [184, 201] on div "Copyright" at bounding box center [196, 198] width 57 height 8
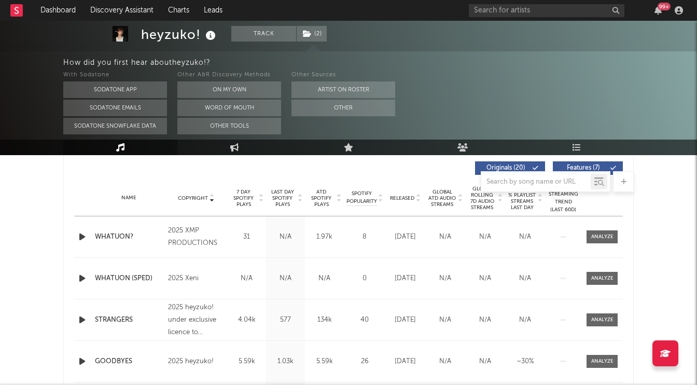
click at [81, 238] on icon "button" at bounding box center [82, 236] width 11 height 13
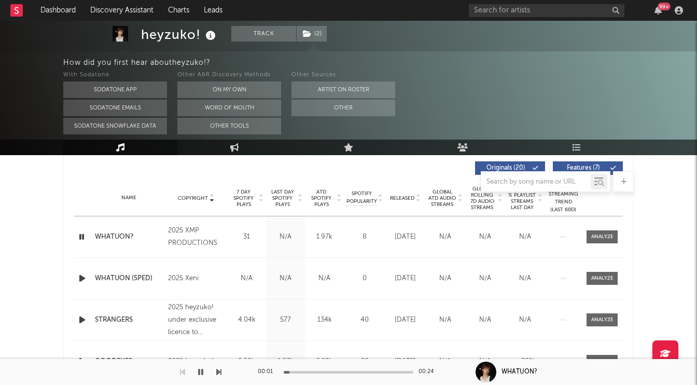
click at [316, 371] on div at bounding box center [349, 372] width 130 height 3
click at [316, 371] on div at bounding box center [254, 372] width 130 height 3
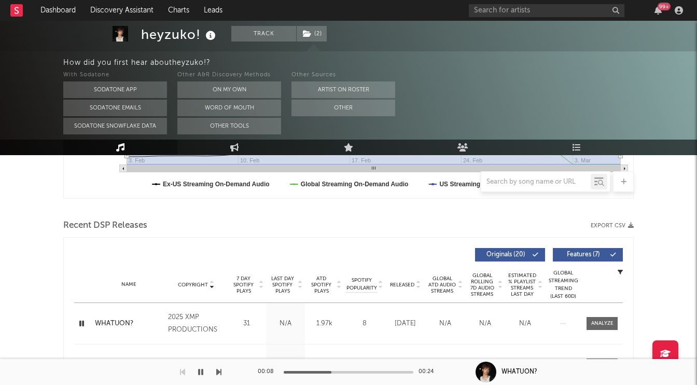
scroll to position [437, 0]
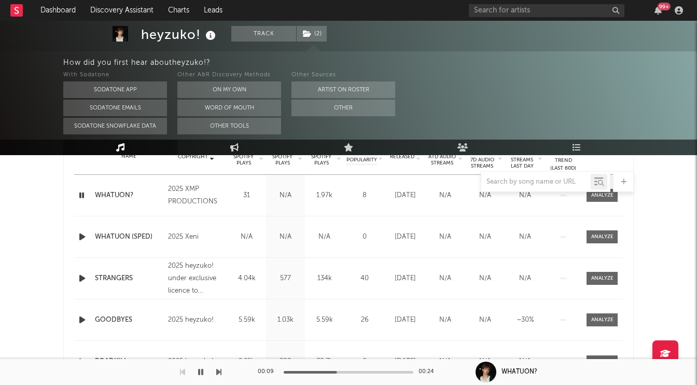
click at [81, 236] on icon "button" at bounding box center [82, 236] width 11 height 13
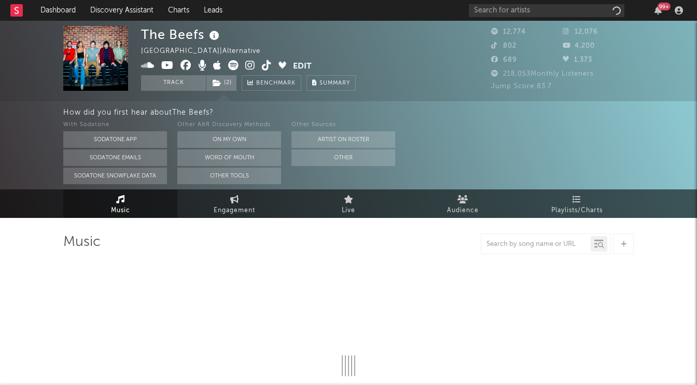
select select "6m"
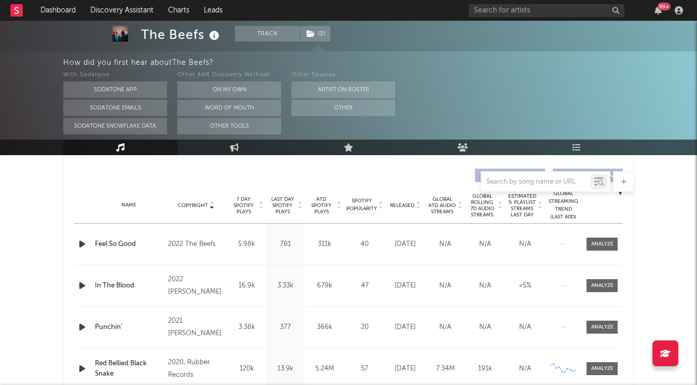
scroll to position [387, 0]
click at [199, 204] on span "Copyright" at bounding box center [193, 206] width 30 height 6
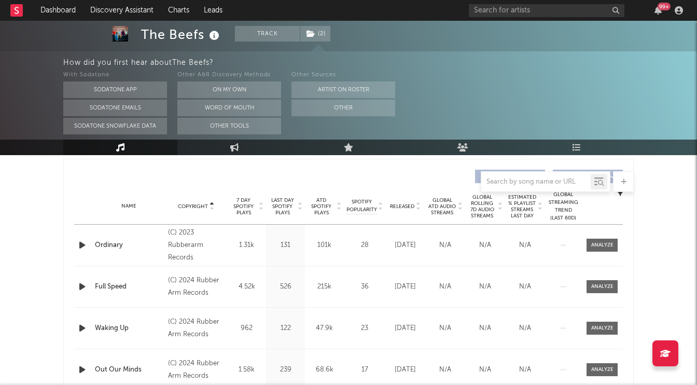
click at [199, 204] on span "Copyright" at bounding box center [193, 206] width 30 height 6
click at [79, 245] on icon "button" at bounding box center [82, 245] width 11 height 13
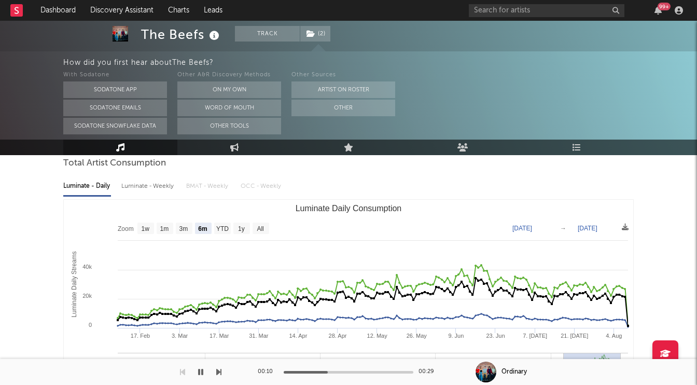
scroll to position [0, 0]
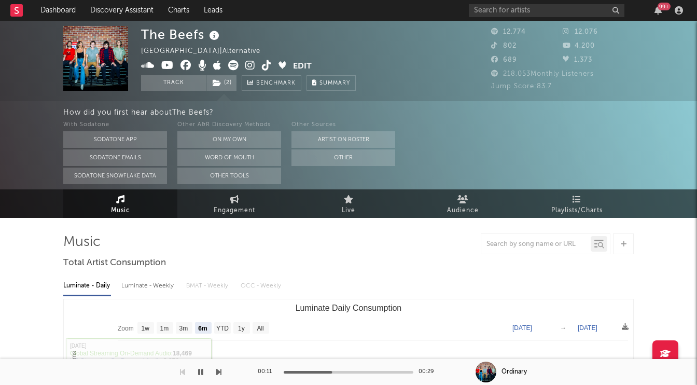
click at [203, 373] on icon "button" at bounding box center [200, 372] width 5 height 8
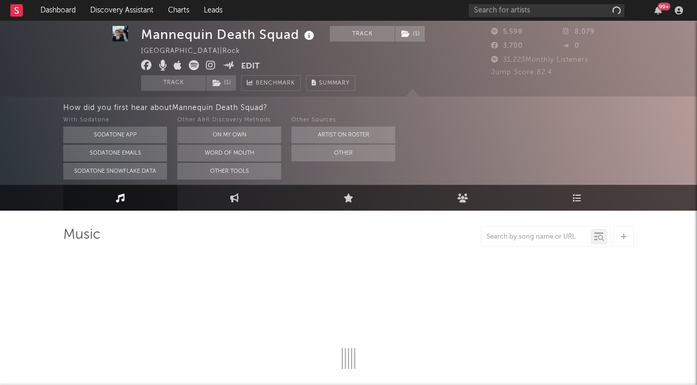
select select "1w"
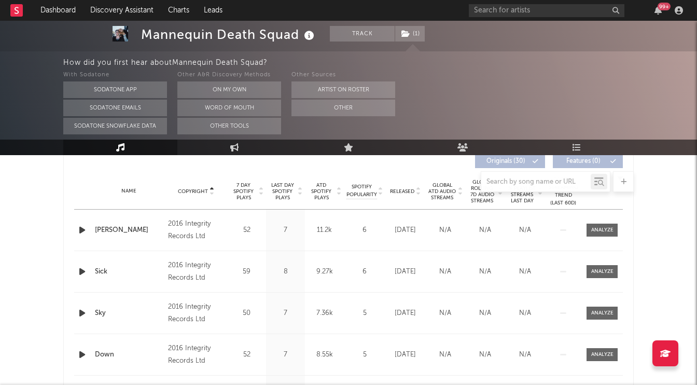
scroll to position [390, 0]
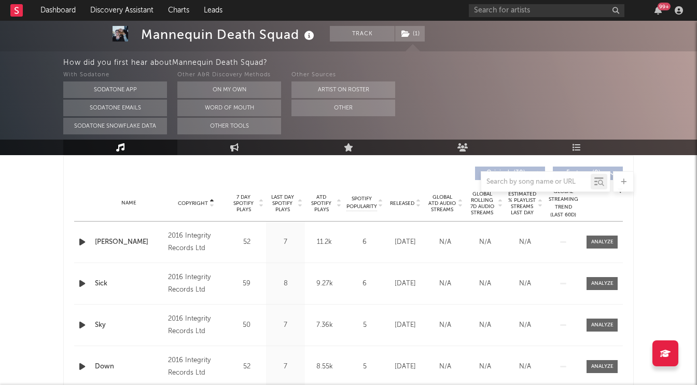
click at [208, 205] on div at bounding box center [211, 203] width 6 height 8
click at [77, 242] on icon "button" at bounding box center [82, 241] width 11 height 13
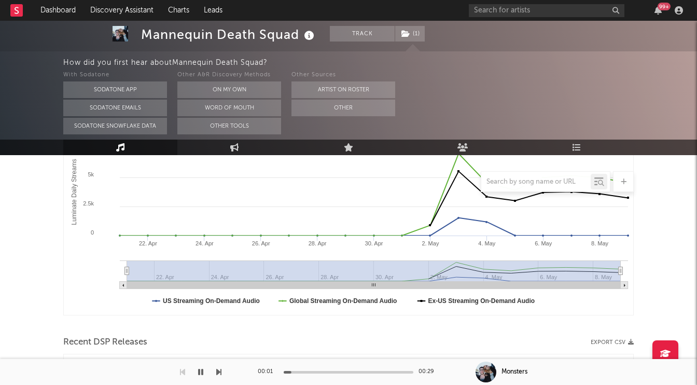
scroll to position [0, 0]
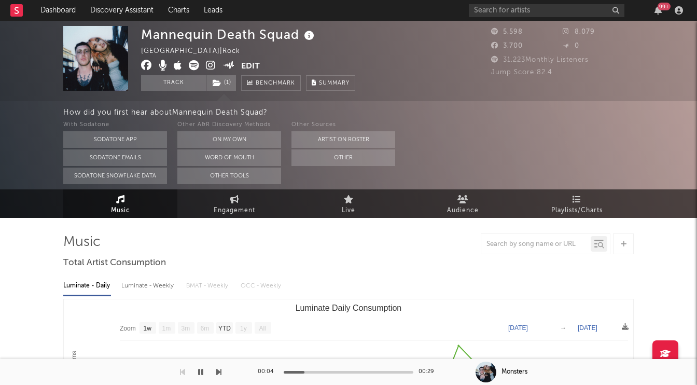
click at [205, 367] on button "button" at bounding box center [200, 372] width 10 height 26
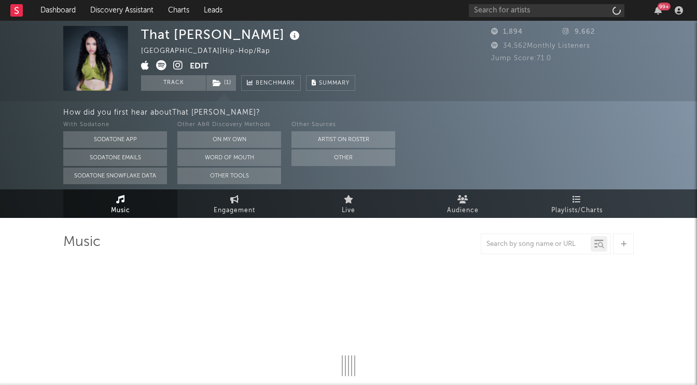
select select "1w"
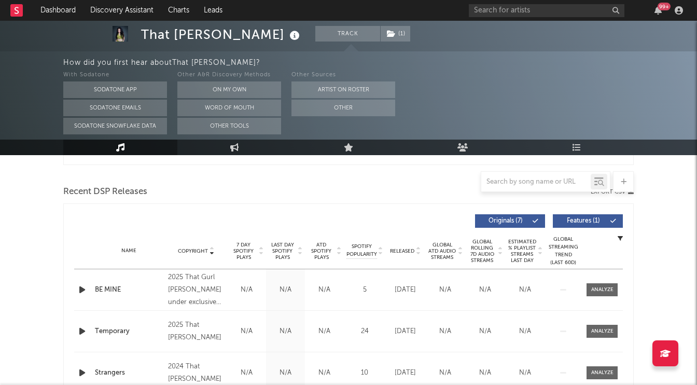
scroll to position [351, 0]
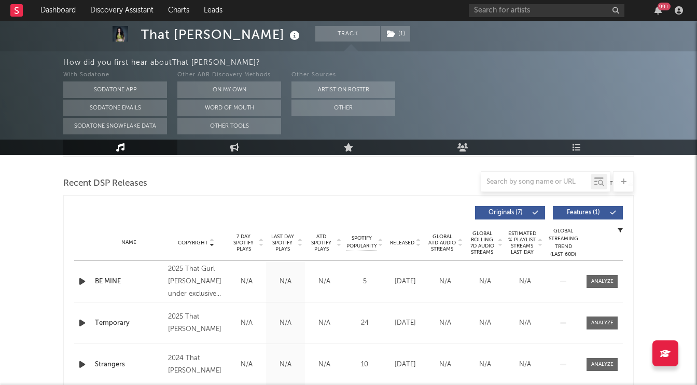
click at [79, 281] on icon "button" at bounding box center [82, 281] width 11 height 13
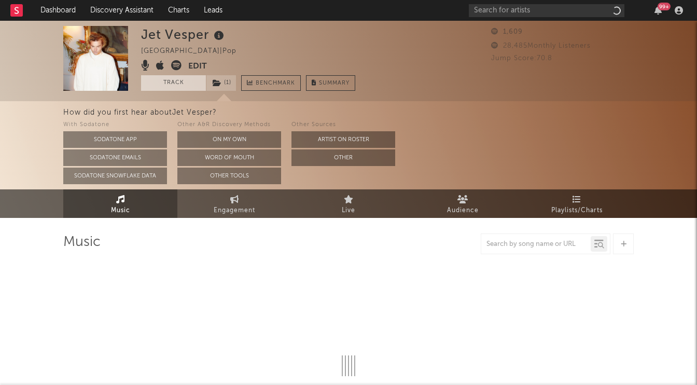
select select "1w"
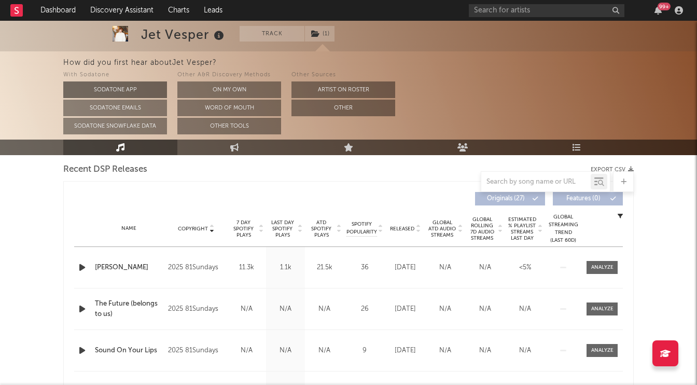
scroll to position [413, 0]
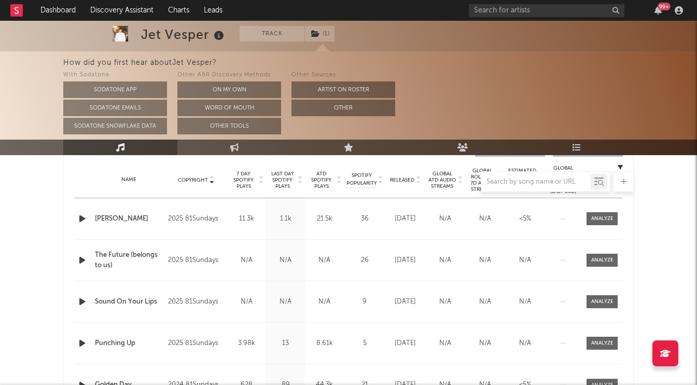
click at [201, 181] on div at bounding box center [348, 181] width 570 height 21
click at [194, 178] on div at bounding box center [348, 181] width 570 height 21
click at [82, 216] on icon "button" at bounding box center [82, 218] width 11 height 13
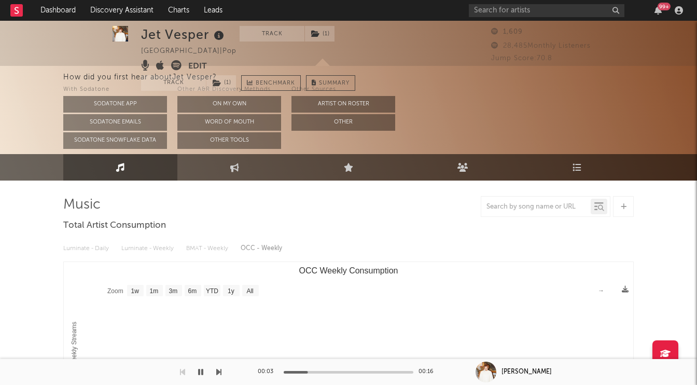
scroll to position [0, 0]
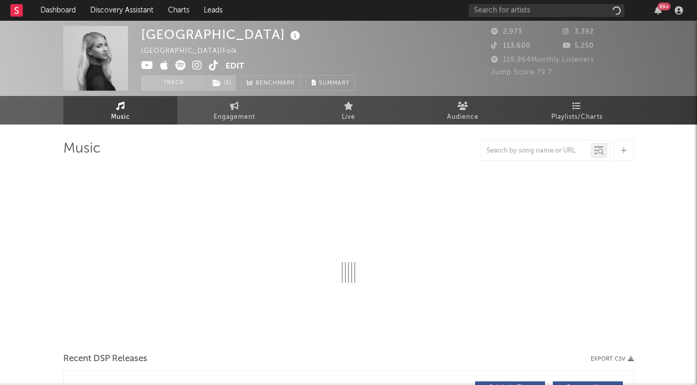
select select "1w"
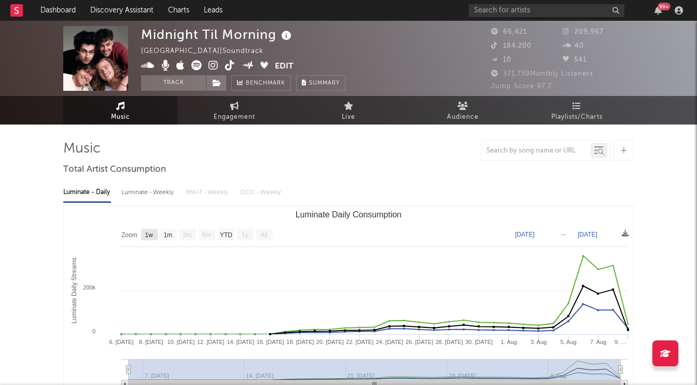
click at [150, 236] on text "1w" at bounding box center [149, 234] width 8 height 7
select select "1w"
type input "[DATE]"
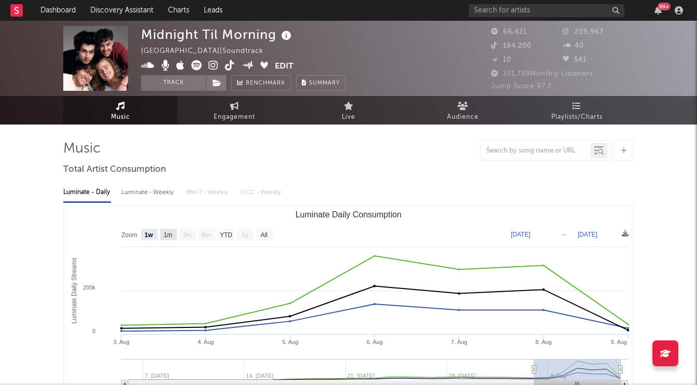
click at [167, 235] on text "1m" at bounding box center [168, 234] width 9 height 7
select select "1m"
type input "[DATE]"
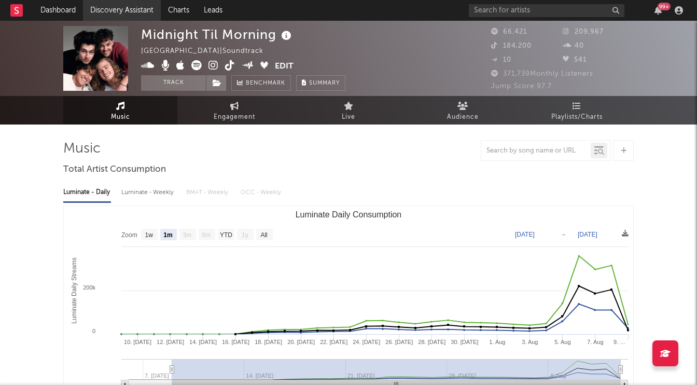
click at [139, 12] on link "Discovery Assistant" at bounding box center [122, 10] width 78 height 21
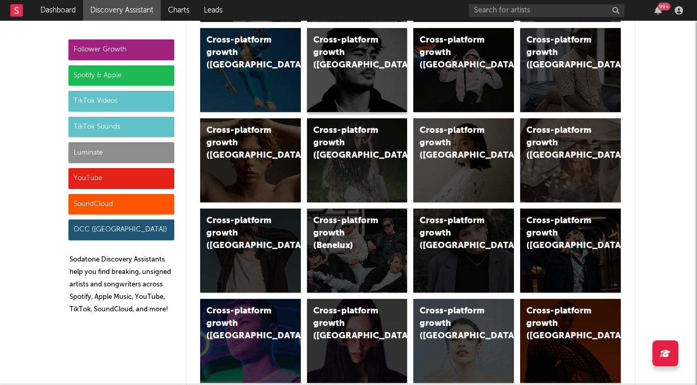
scroll to position [167, 0]
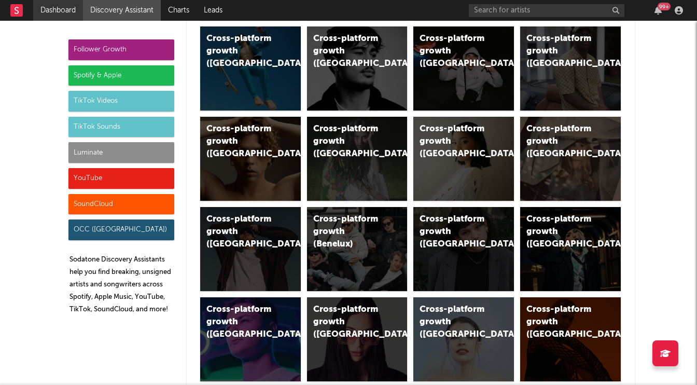
click at [53, 3] on link "Dashboard" at bounding box center [58, 10] width 50 height 21
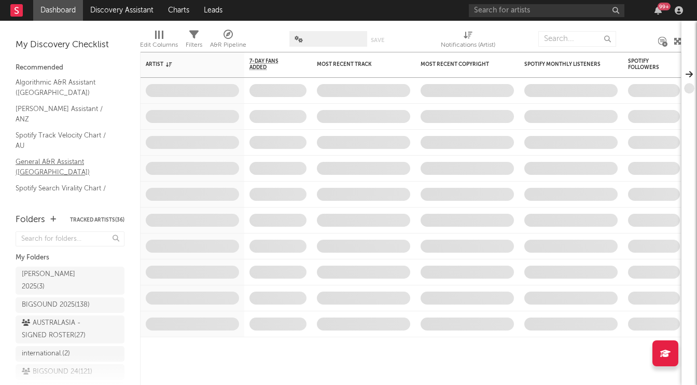
click at [75, 156] on link "General A&R Assistant ([GEOGRAPHIC_DATA])" at bounding box center [65, 166] width 99 height 21
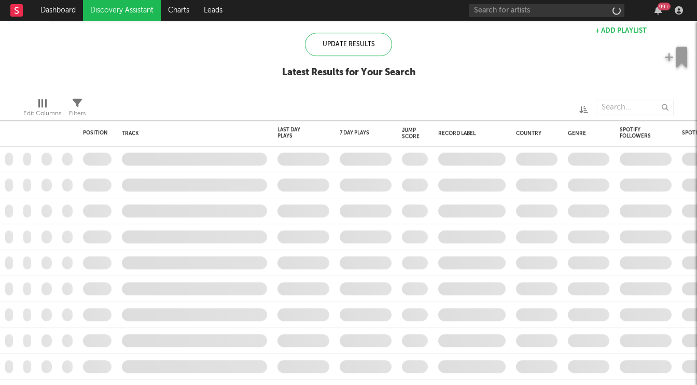
checkbox input "true"
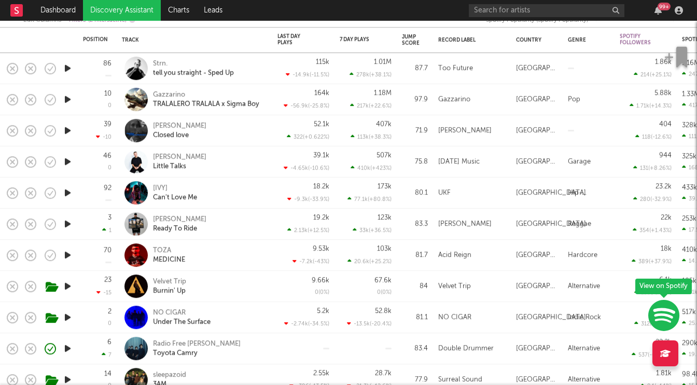
click at [71, 286] on icon "button" at bounding box center [67, 285] width 11 height 13
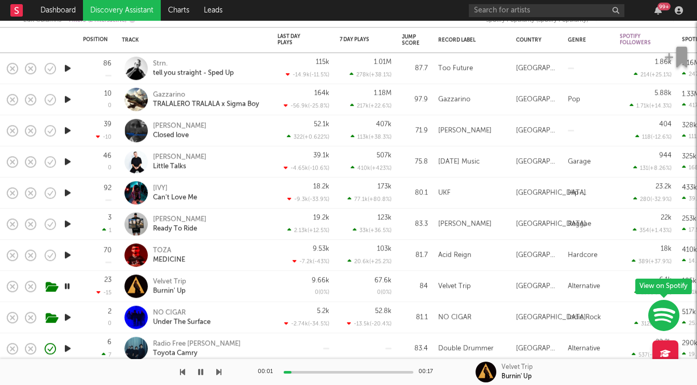
click at [71, 286] on icon "button" at bounding box center [67, 285] width 10 height 13
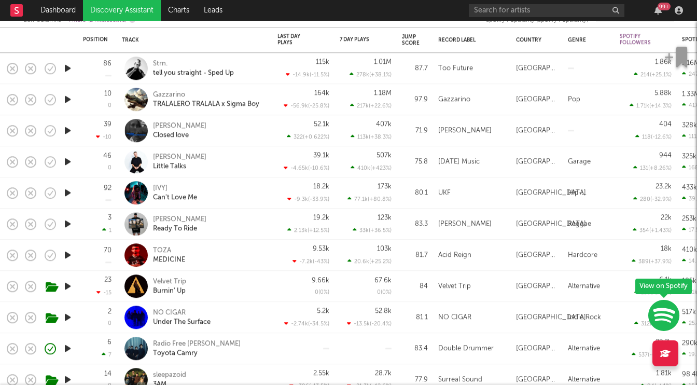
click at [65, 319] on icon "button" at bounding box center [67, 317] width 11 height 13
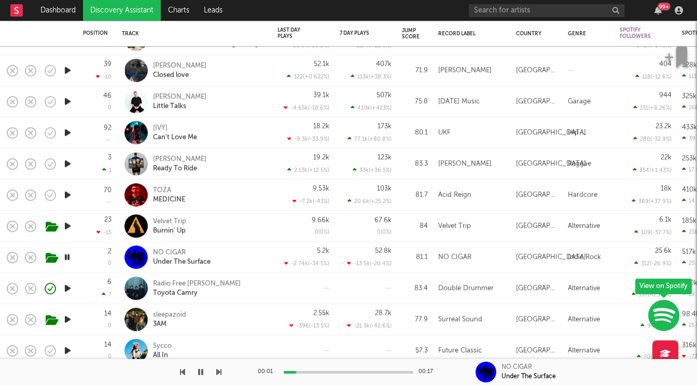
click at [66, 260] on icon "button" at bounding box center [67, 256] width 10 height 13
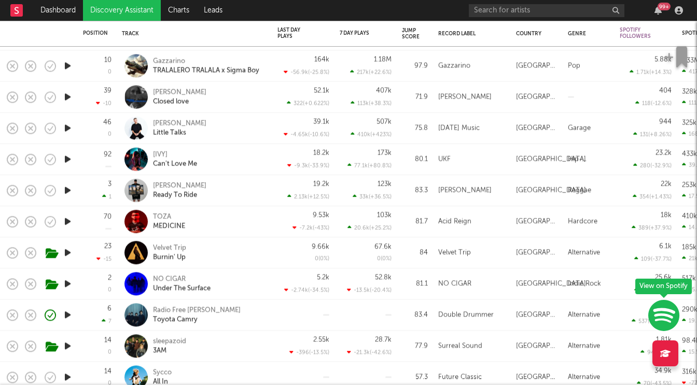
click at [69, 129] on icon "button" at bounding box center [67, 127] width 11 height 13
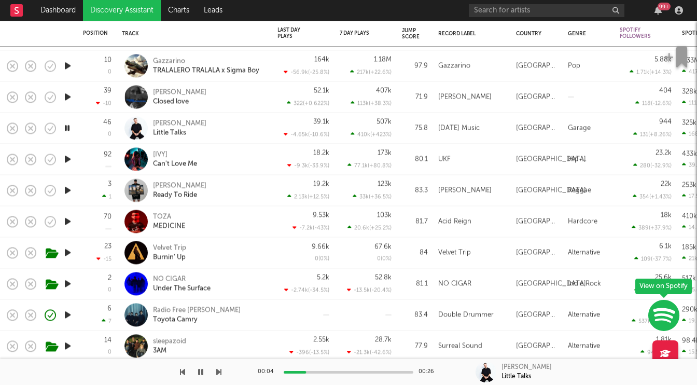
click at [69, 129] on icon "button" at bounding box center [67, 127] width 10 height 13
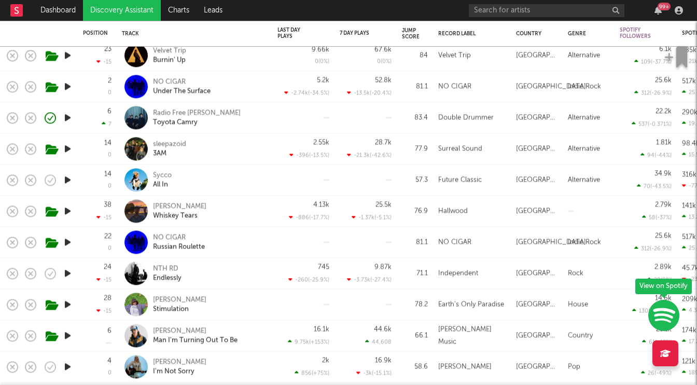
click at [68, 303] on icon "button" at bounding box center [67, 304] width 11 height 13
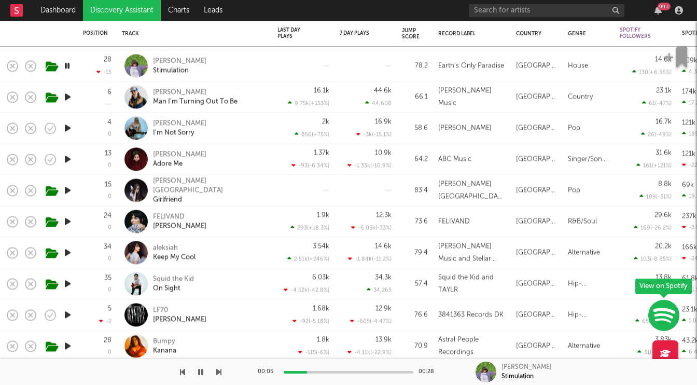
click at [68, 222] on icon "button" at bounding box center [67, 221] width 11 height 13
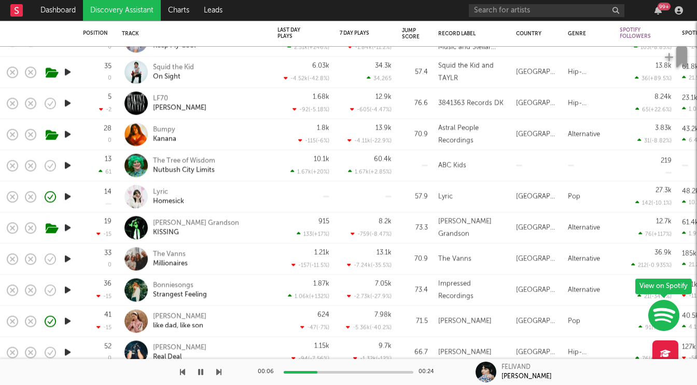
click at [68, 227] on icon "button" at bounding box center [67, 227] width 11 height 13
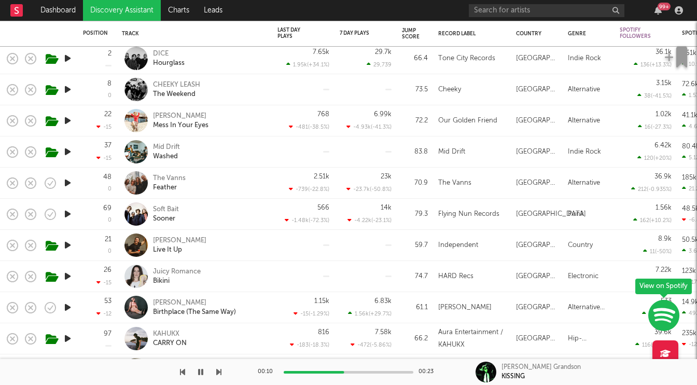
click at [67, 247] on icon "button" at bounding box center [67, 245] width 11 height 13
click at [67, 276] on icon "button" at bounding box center [67, 276] width 11 height 13
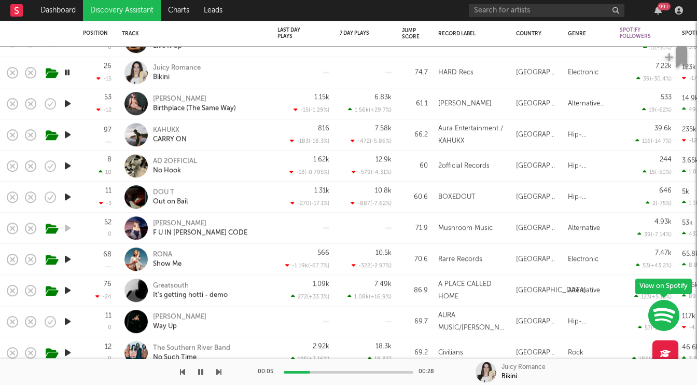
click at [68, 262] on icon "button" at bounding box center [67, 259] width 11 height 13
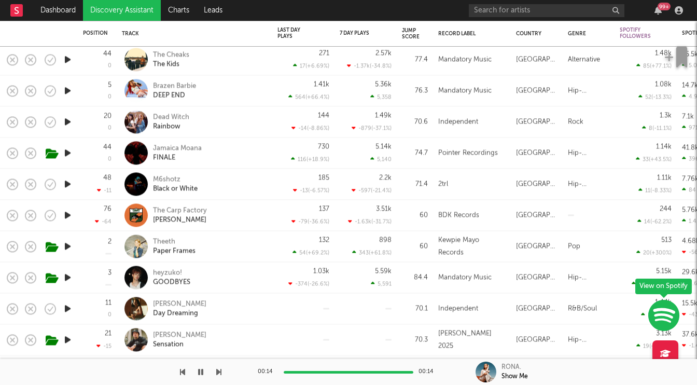
click at [66, 248] on icon "button" at bounding box center [67, 246] width 11 height 13
click at [330, 372] on div at bounding box center [349, 372] width 130 height 3
click at [368, 371] on div at bounding box center [349, 372] width 130 height 3
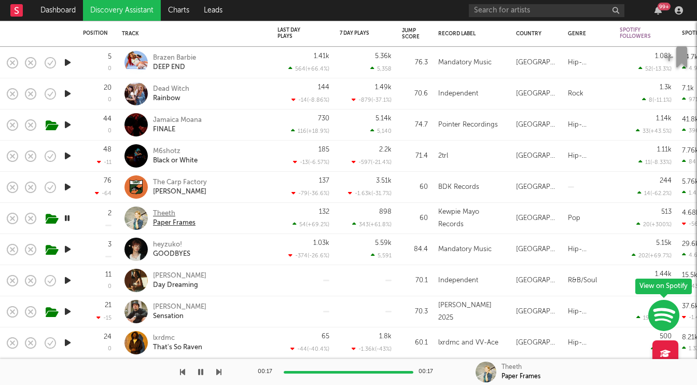
click at [161, 213] on div "Theeth" at bounding box center [174, 213] width 43 height 9
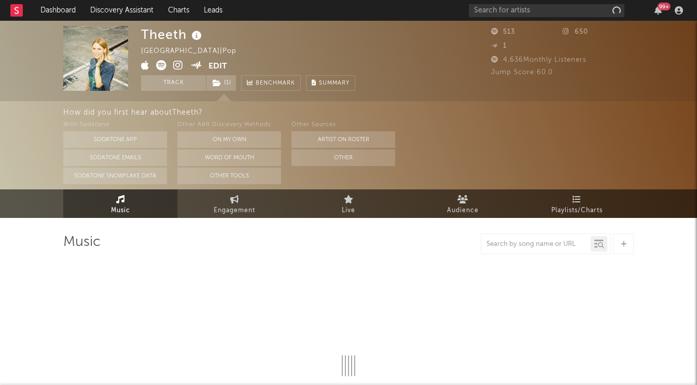
select select "1w"
